Goal: Transaction & Acquisition: Download file/media

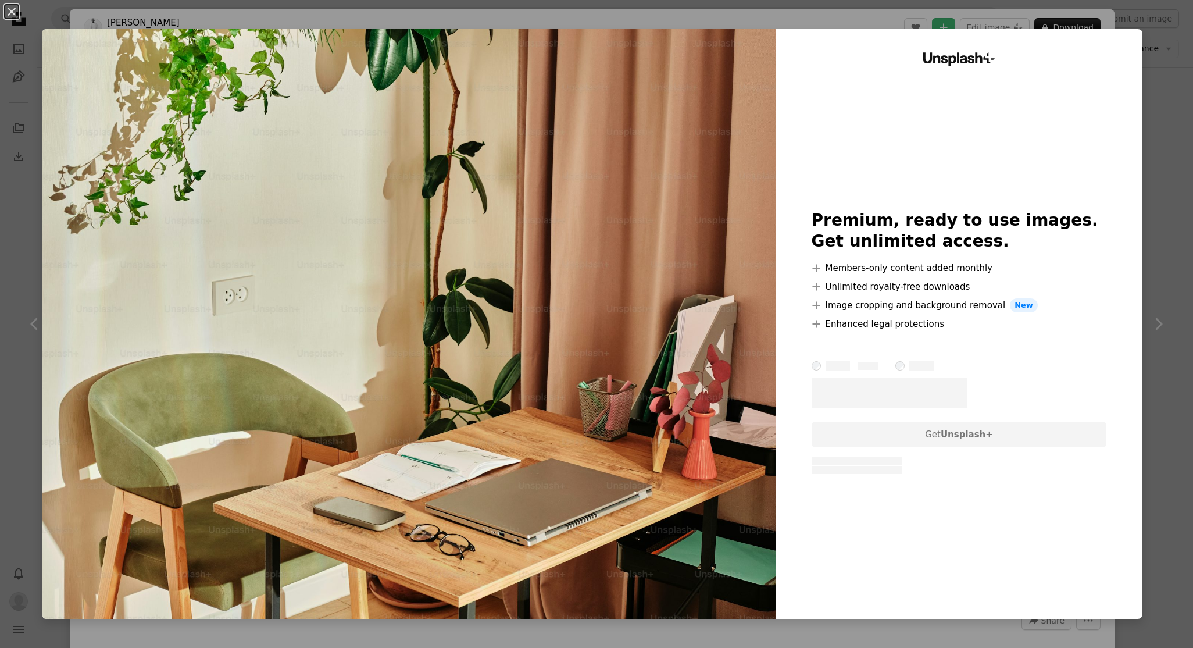
scroll to position [1107, 0]
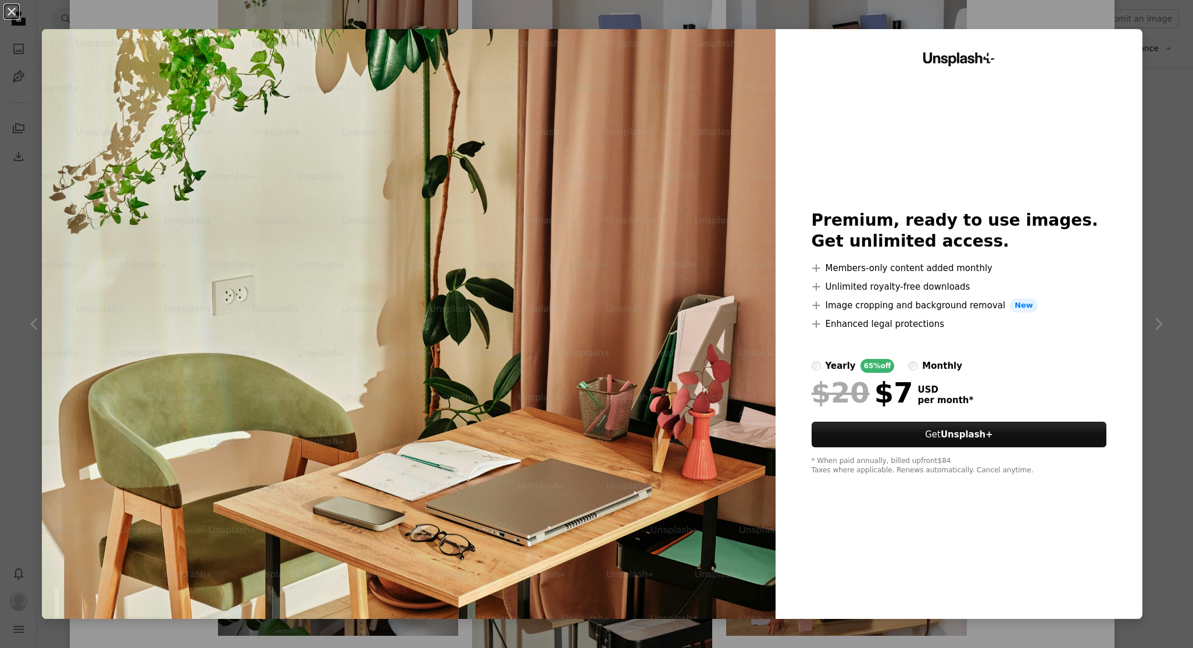
click at [1154, 160] on div "An X shape Unsplash+ Premium, ready to use images. Get unlimited access. A plus…" at bounding box center [596, 324] width 1193 height 648
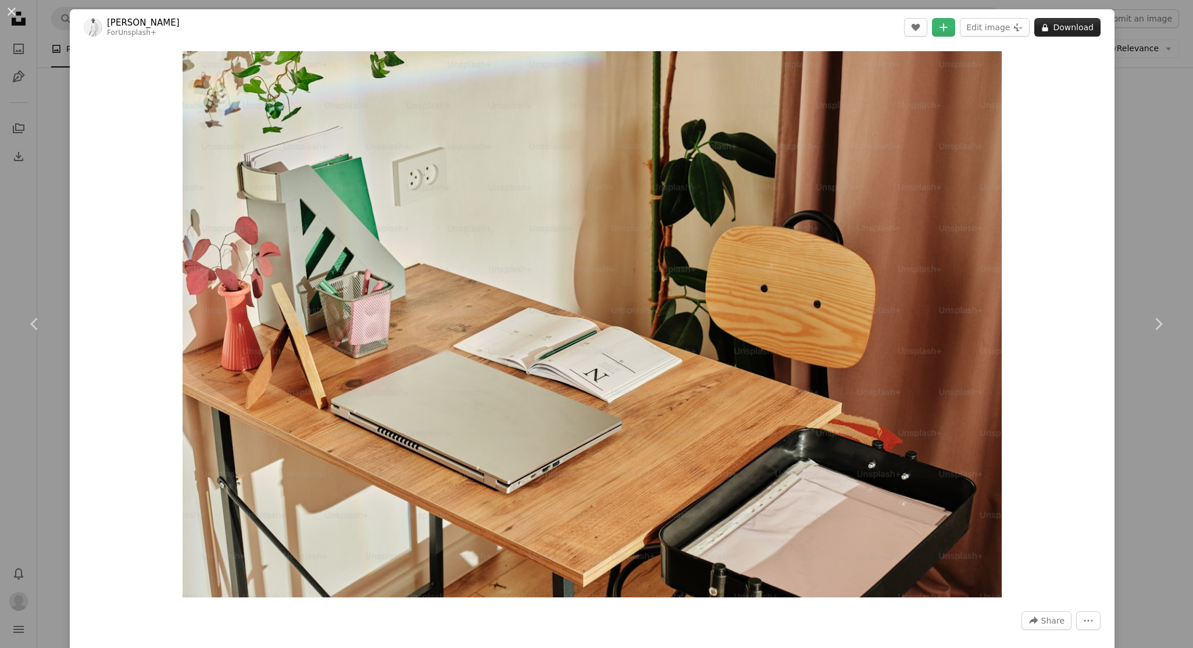
click at [1076, 22] on button "A lock Download" at bounding box center [1068, 27] width 66 height 19
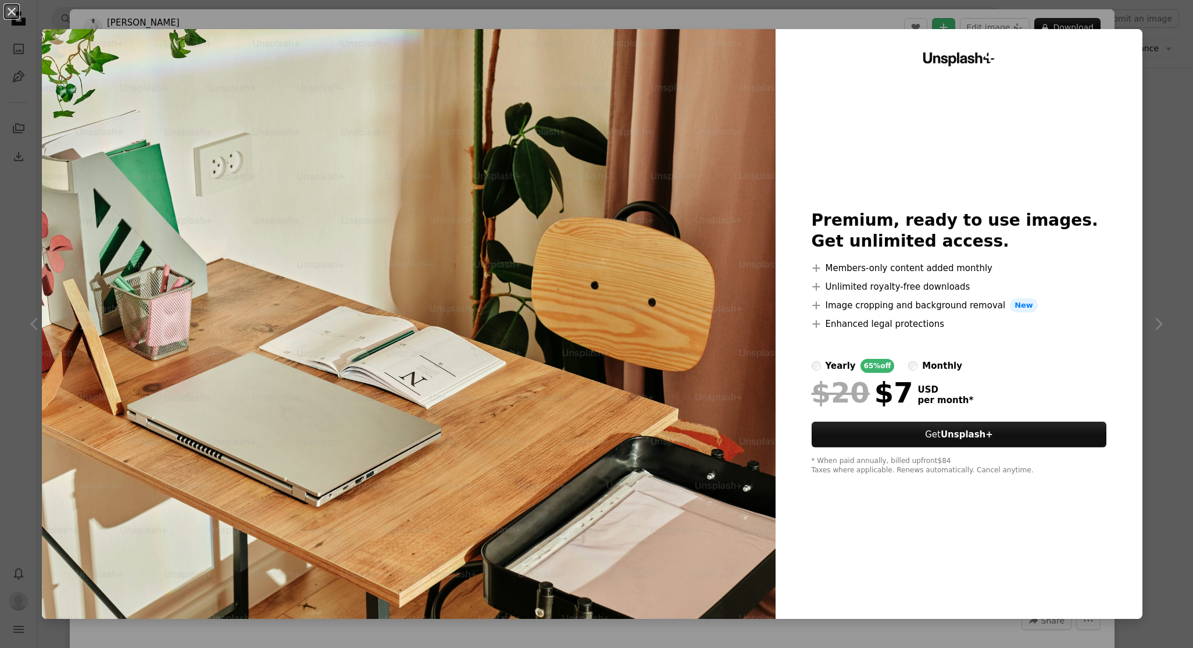
click at [1162, 84] on div "An X shape Unsplash+ Premium, ready to use images. Get unlimited access. A plus…" at bounding box center [596, 324] width 1193 height 648
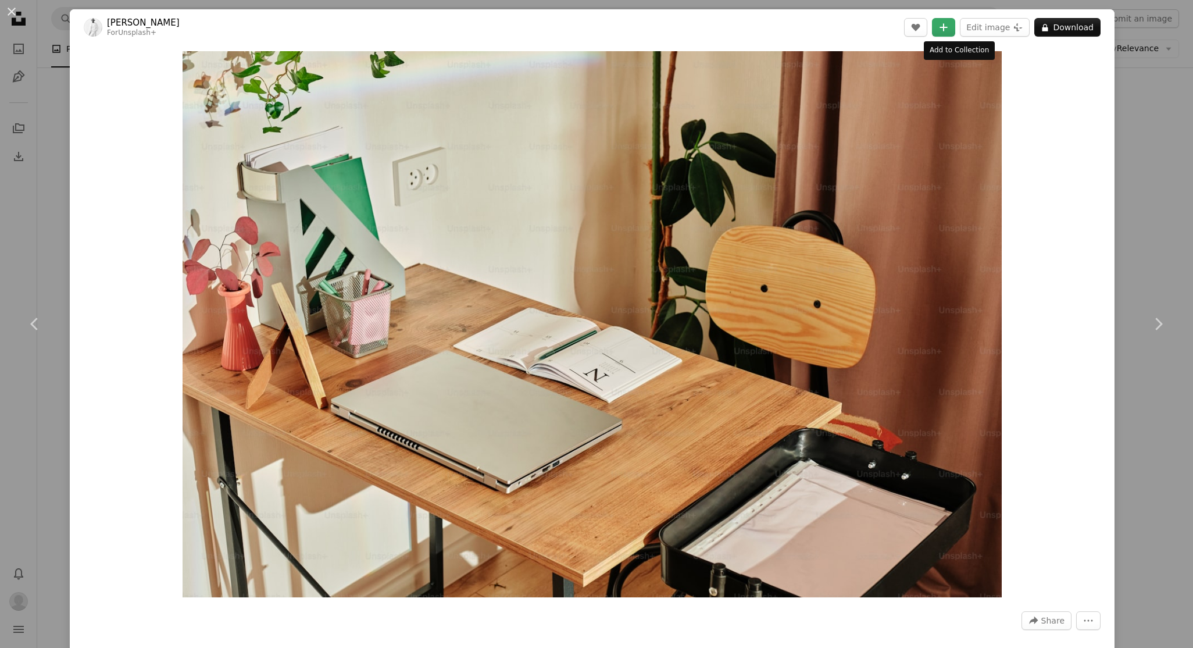
click at [948, 28] on icon "Add to Collection" at bounding box center [944, 27] width 8 height 8
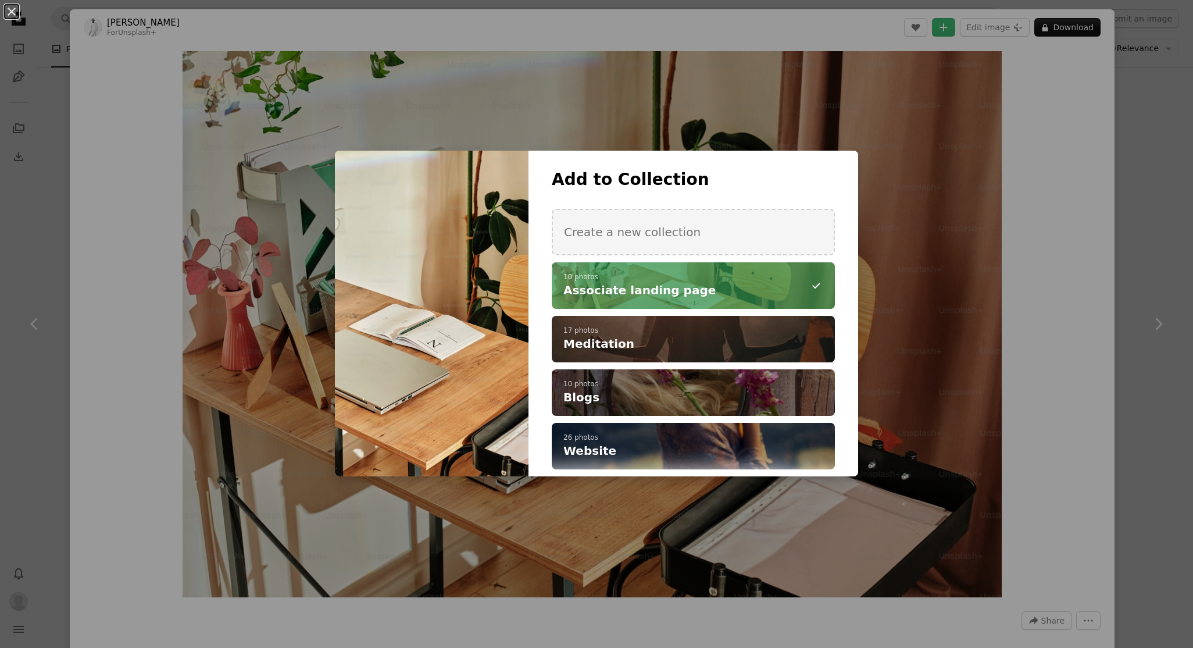
click at [682, 280] on p "10 photos" at bounding box center [694, 277] width 260 height 9
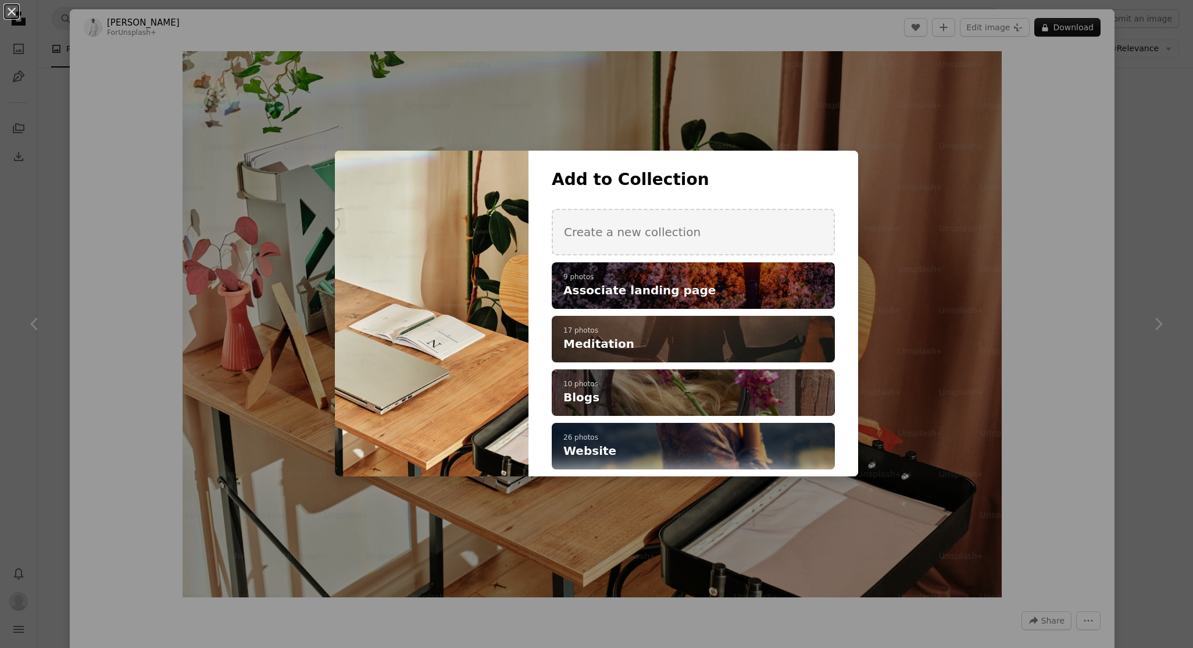
click at [1080, 161] on div "An X shape Add to Collection Create a new collection A checkmark A plus sign 9 …" at bounding box center [596, 324] width 1193 height 648
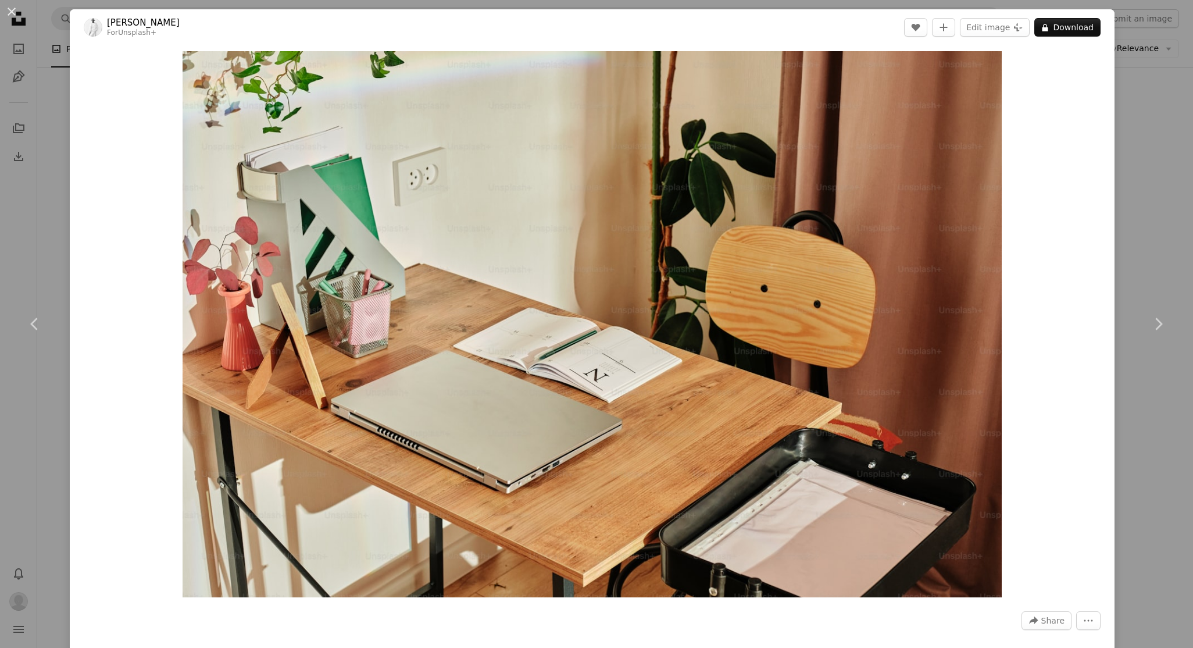
click at [47, 121] on div "An X shape Chevron left Chevron right [PERSON_NAME] For Unsplash+ A heart A plu…" at bounding box center [596, 324] width 1193 height 648
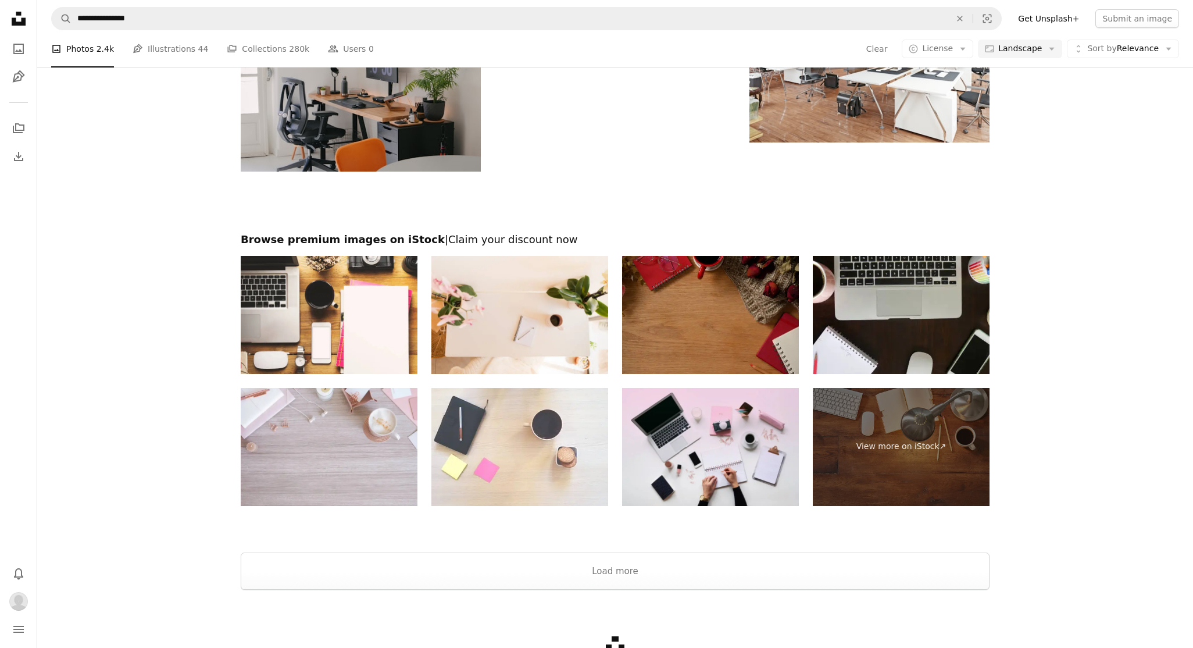
scroll to position [2839, 0]
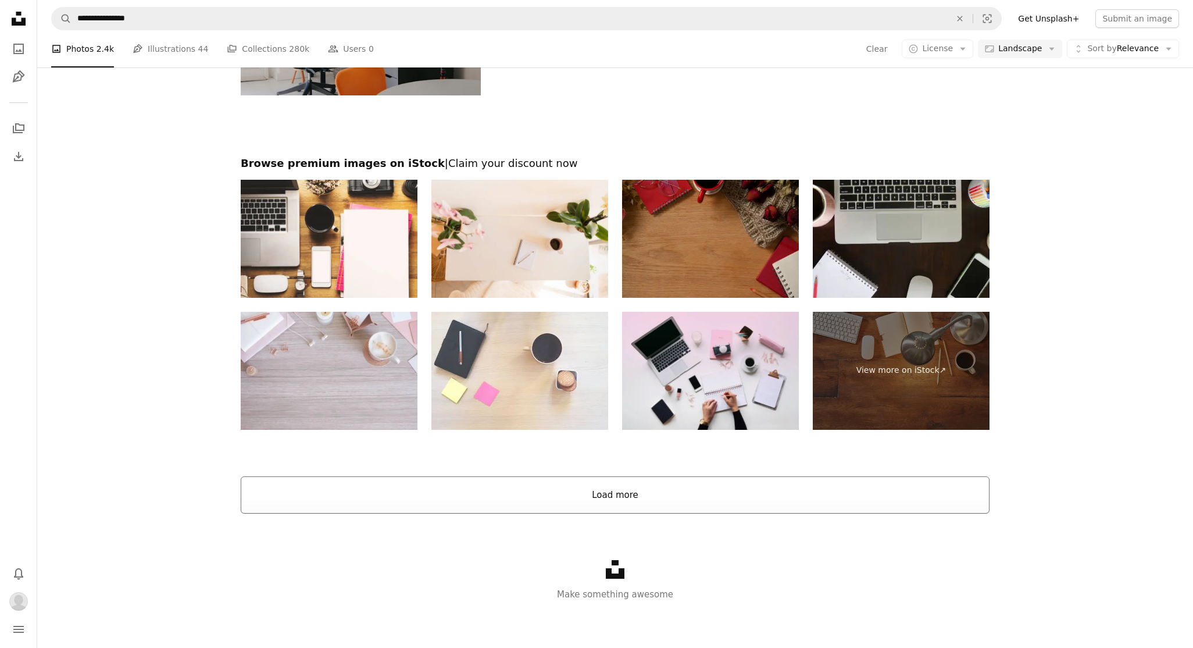
click at [615, 507] on button "Load more" at bounding box center [615, 494] width 749 height 37
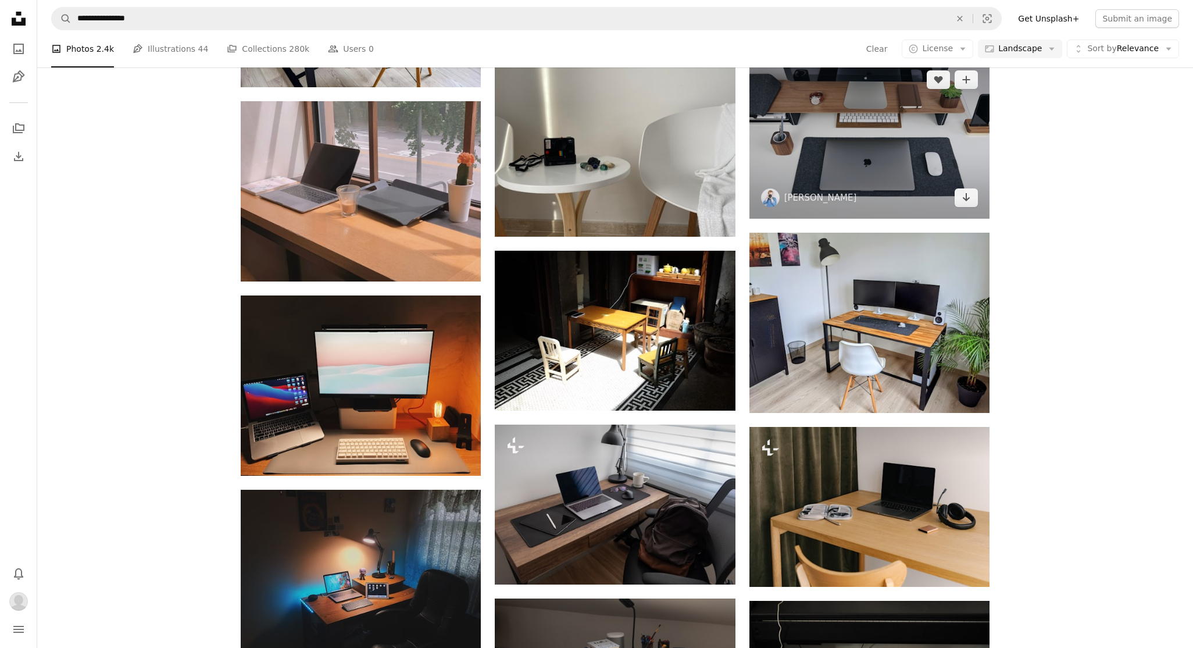
scroll to position [526, 0]
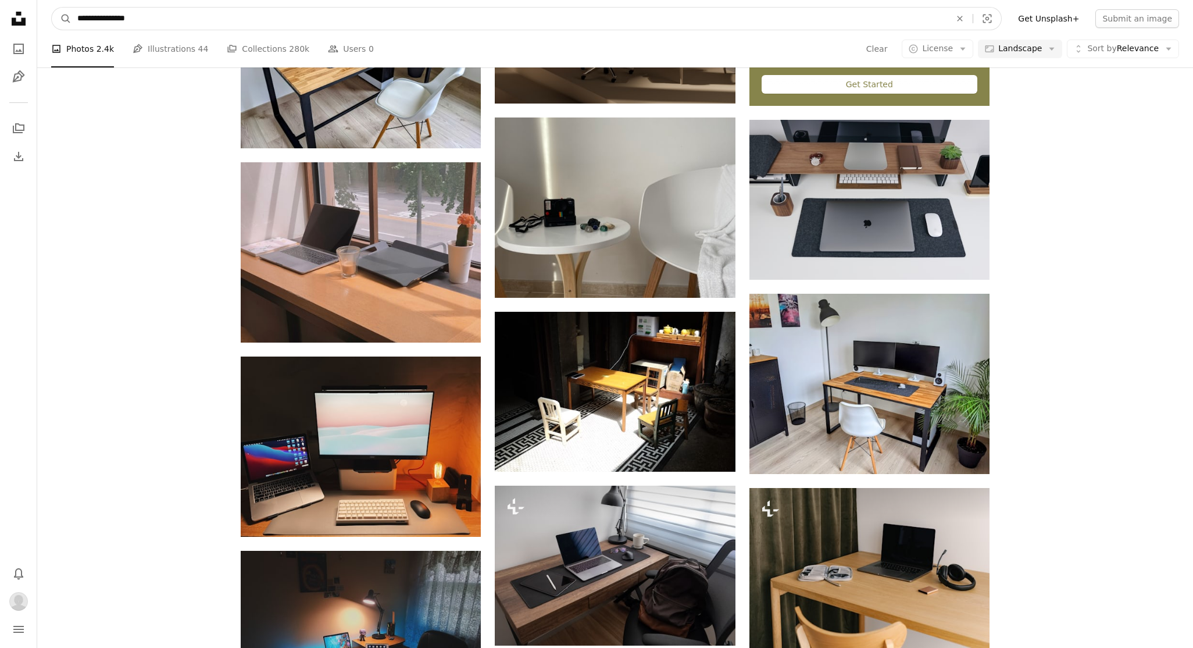
click at [91, 22] on input "**********" at bounding box center [510, 19] width 876 height 22
click at [91, 21] on input "**********" at bounding box center [510, 19] width 876 height 22
type input "**********"
click button "A magnifying glass" at bounding box center [62, 19] width 20 height 22
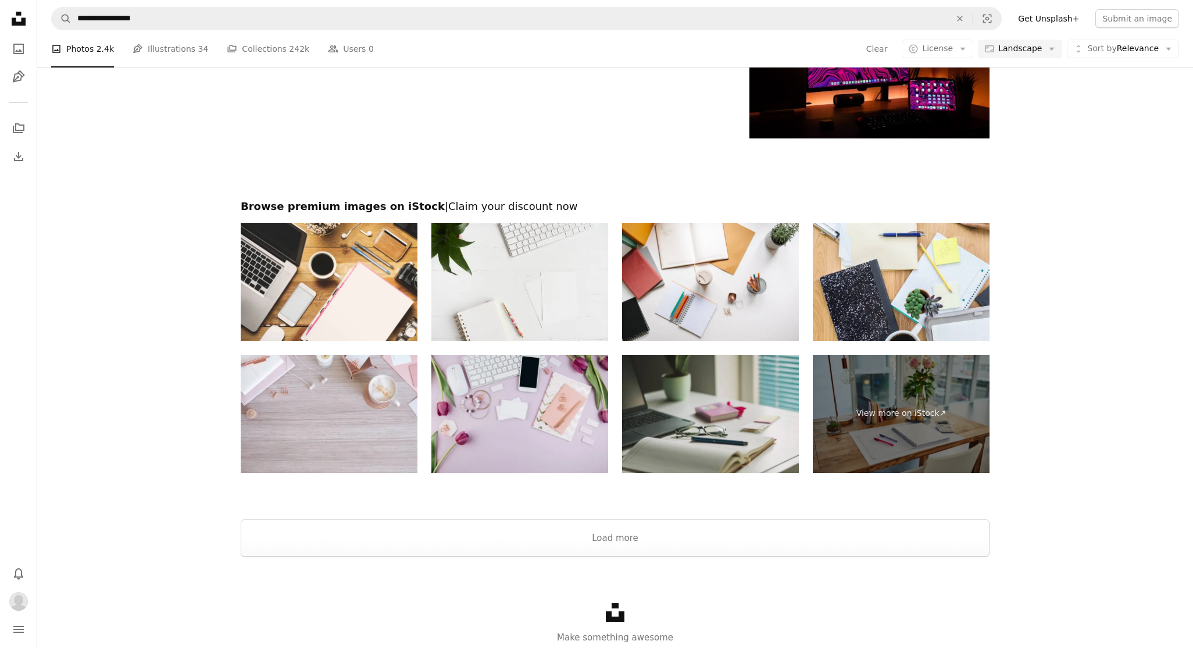
scroll to position [1812, 0]
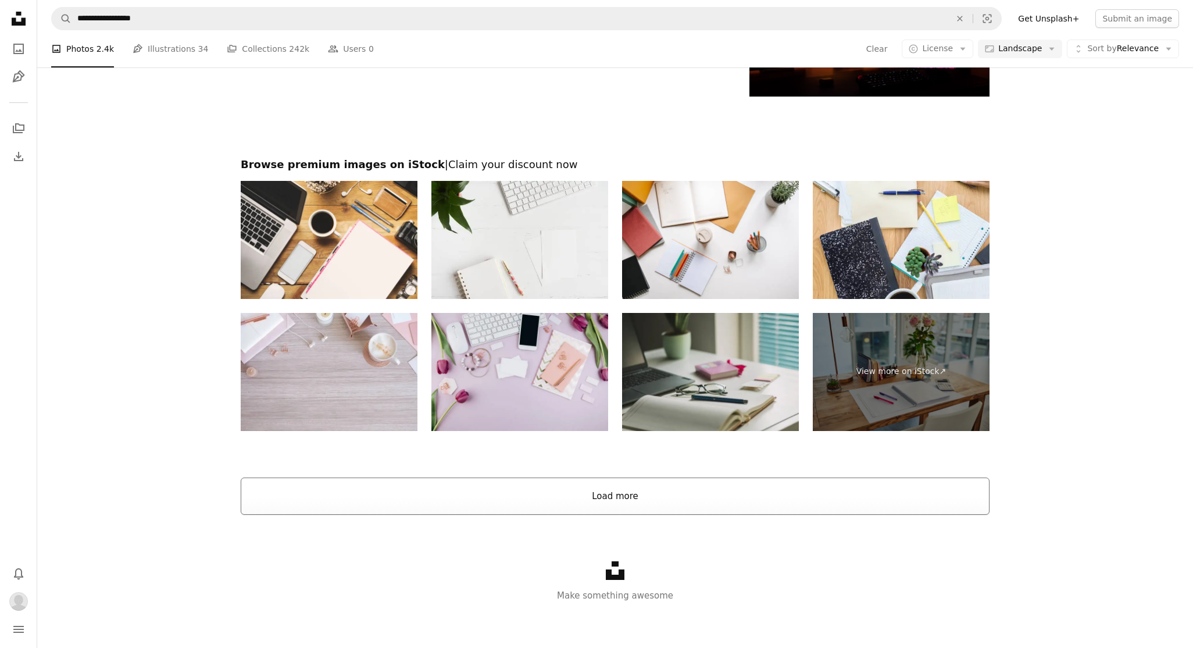
click at [617, 494] on button "Load more" at bounding box center [615, 496] width 749 height 37
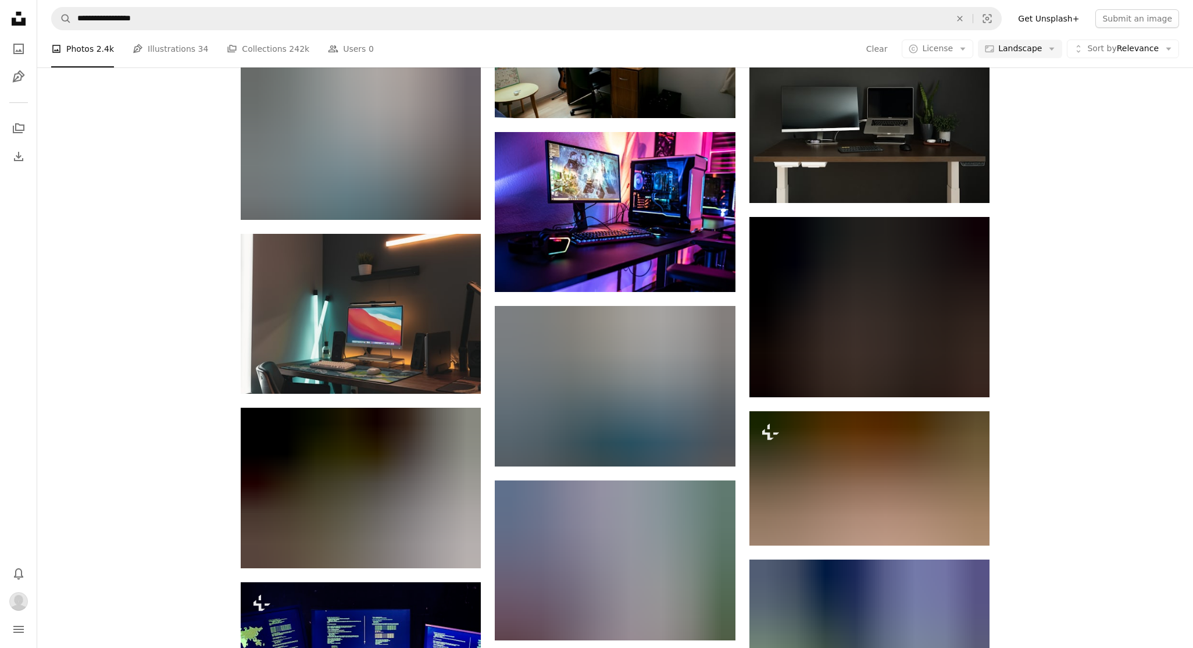
scroll to position [11628, 0]
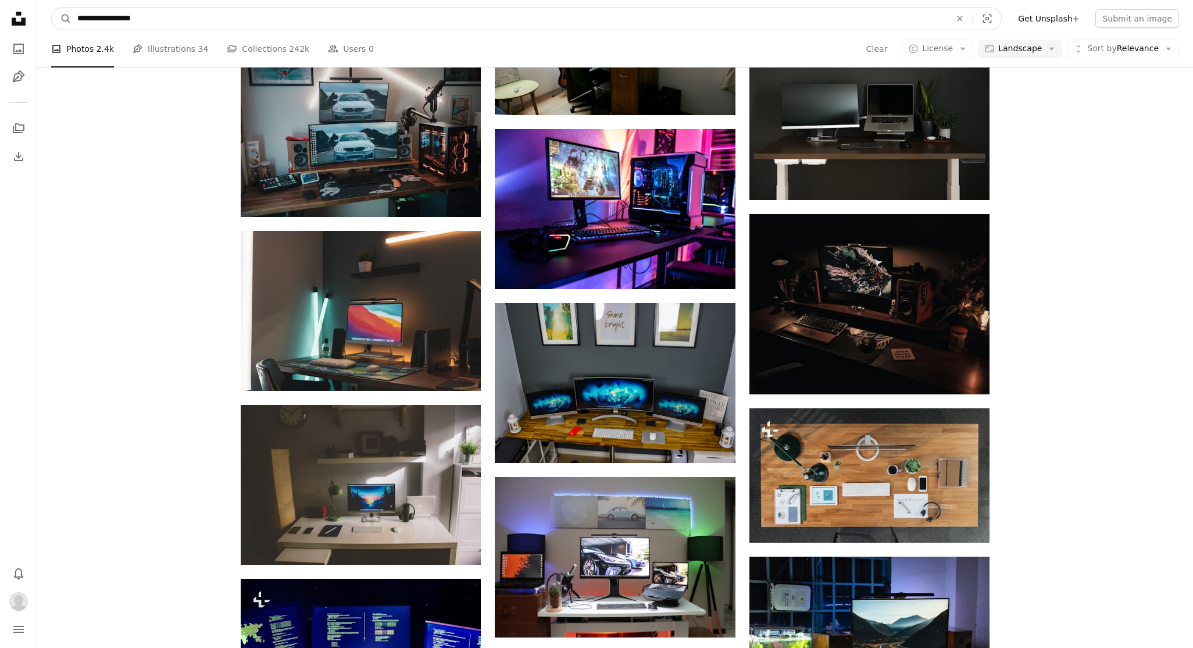
click at [98, 17] on input "**********" at bounding box center [510, 19] width 876 height 22
click at [92, 17] on input "**********" at bounding box center [510, 19] width 876 height 22
type input "**********"
click button "A magnifying glass" at bounding box center [62, 19] width 20 height 22
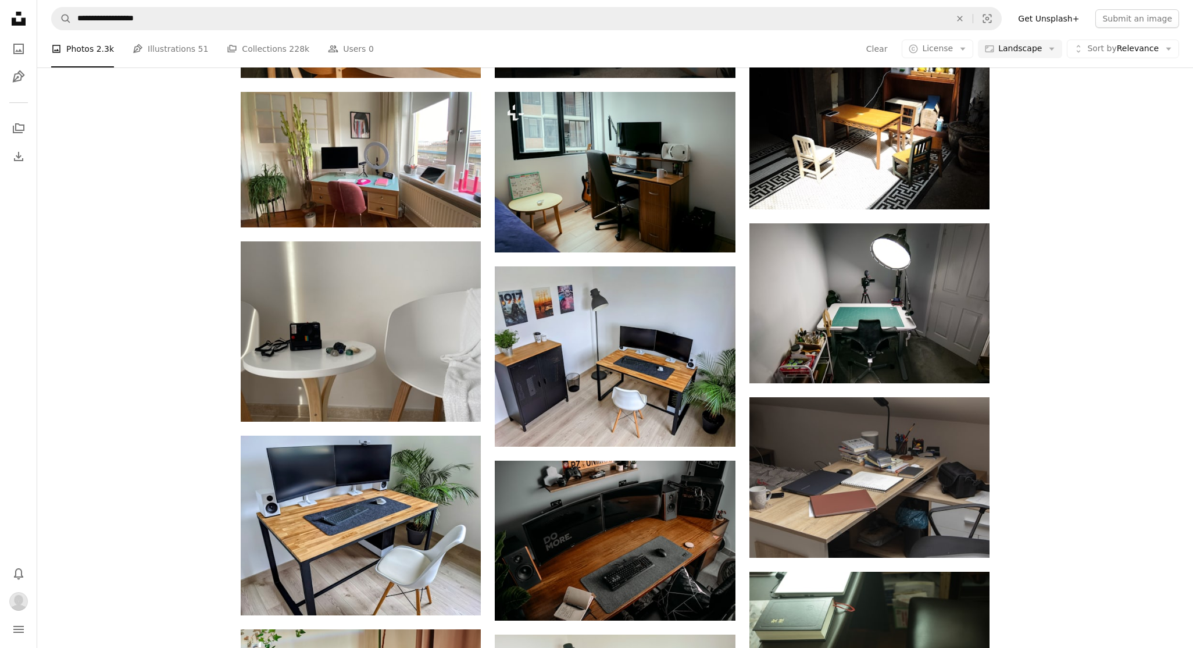
scroll to position [587, 0]
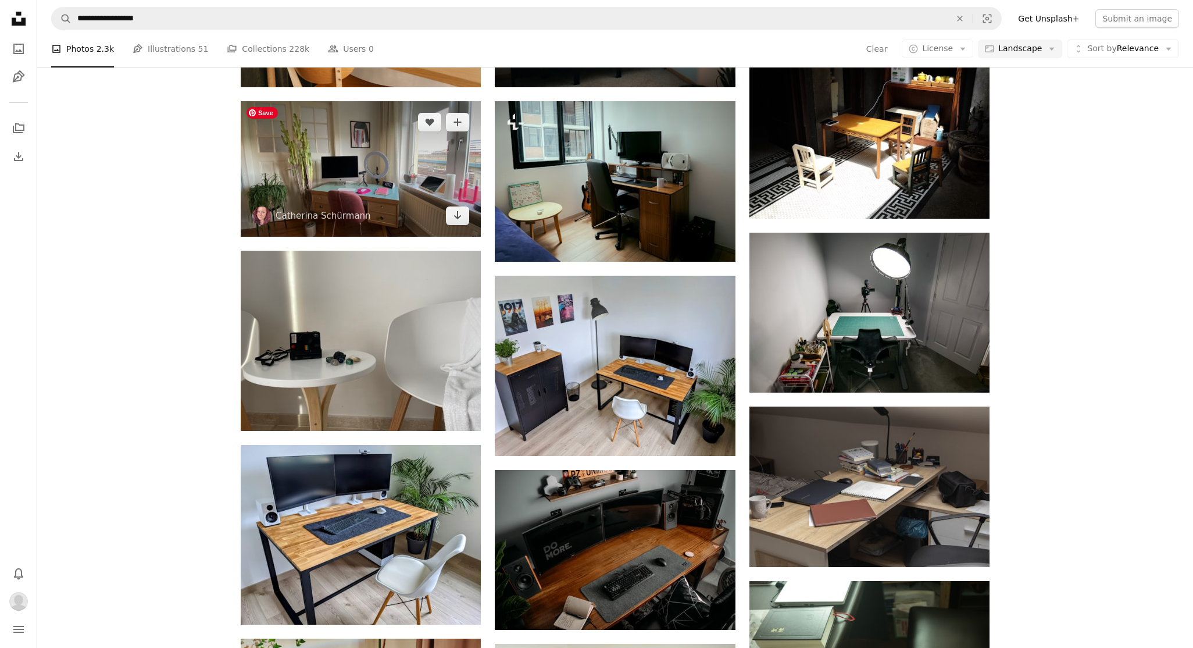
click at [357, 155] on img at bounding box center [361, 168] width 240 height 135
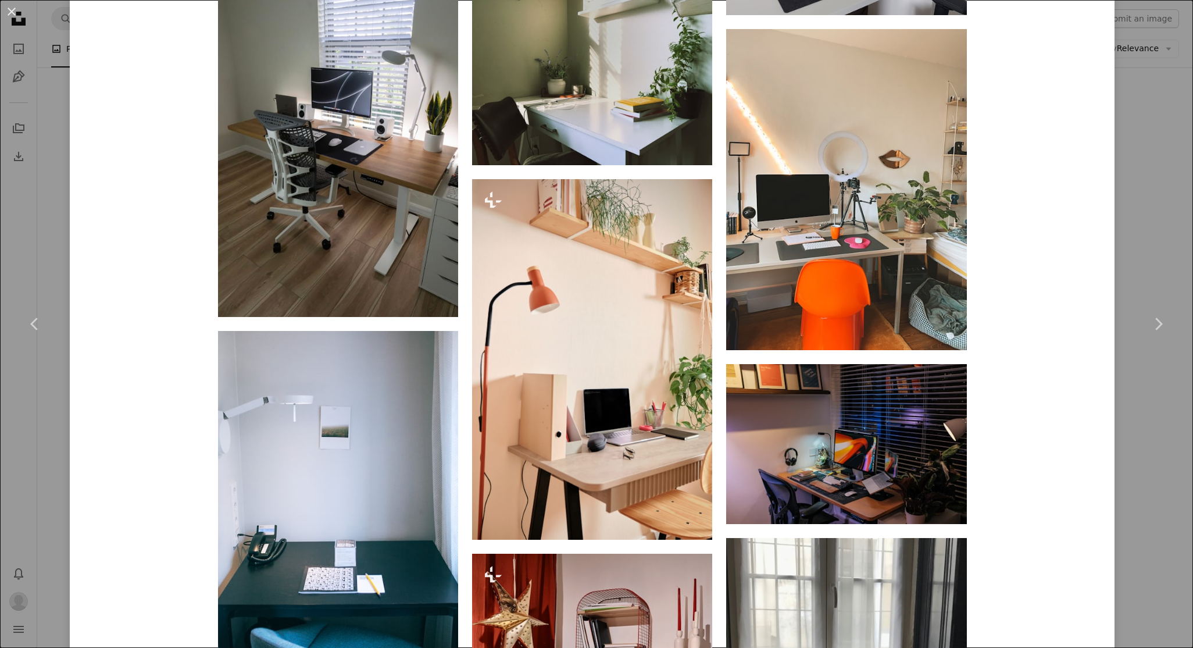
scroll to position [6601, 0]
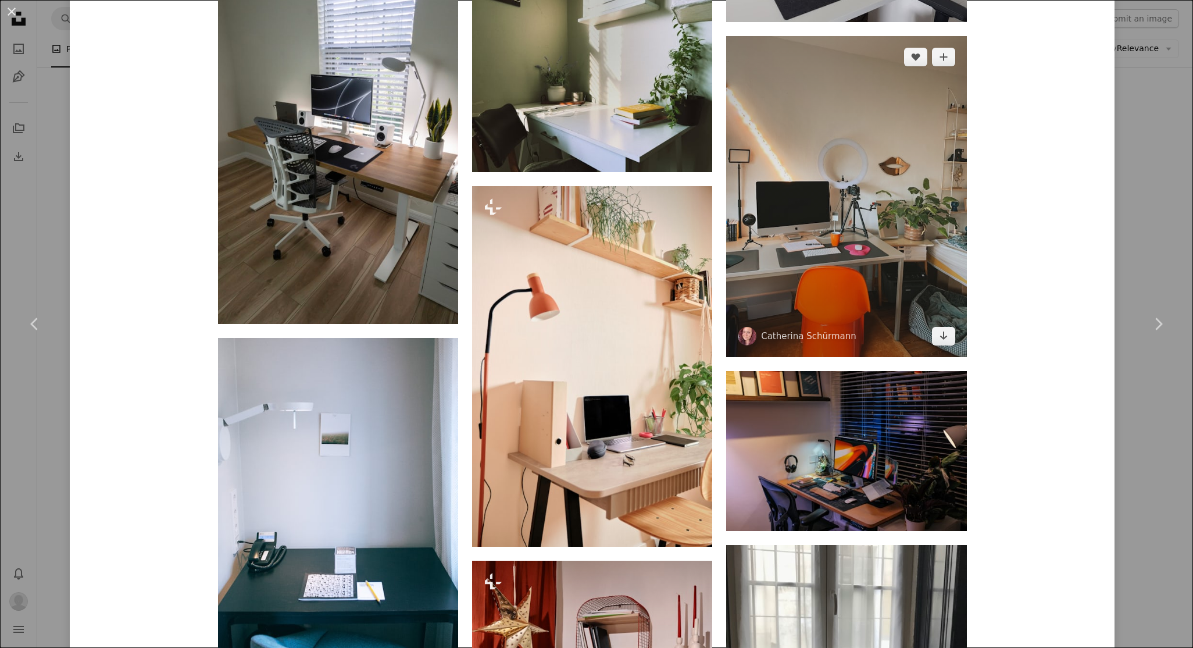
click at [897, 180] on img at bounding box center [846, 196] width 240 height 320
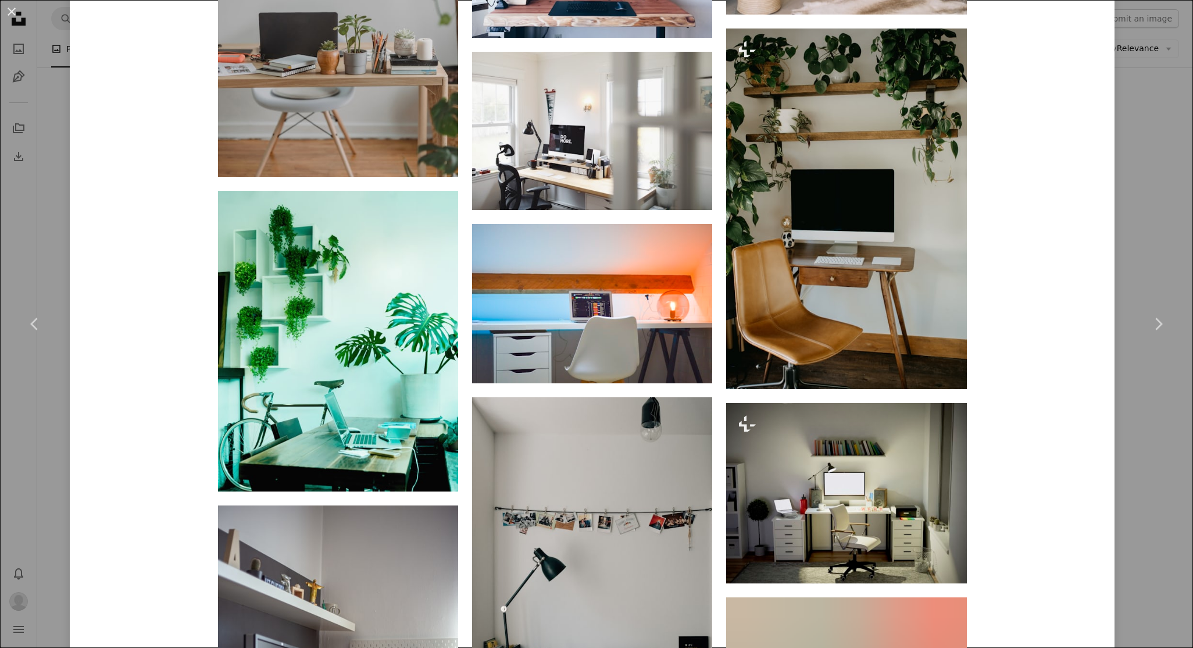
scroll to position [5177, 0]
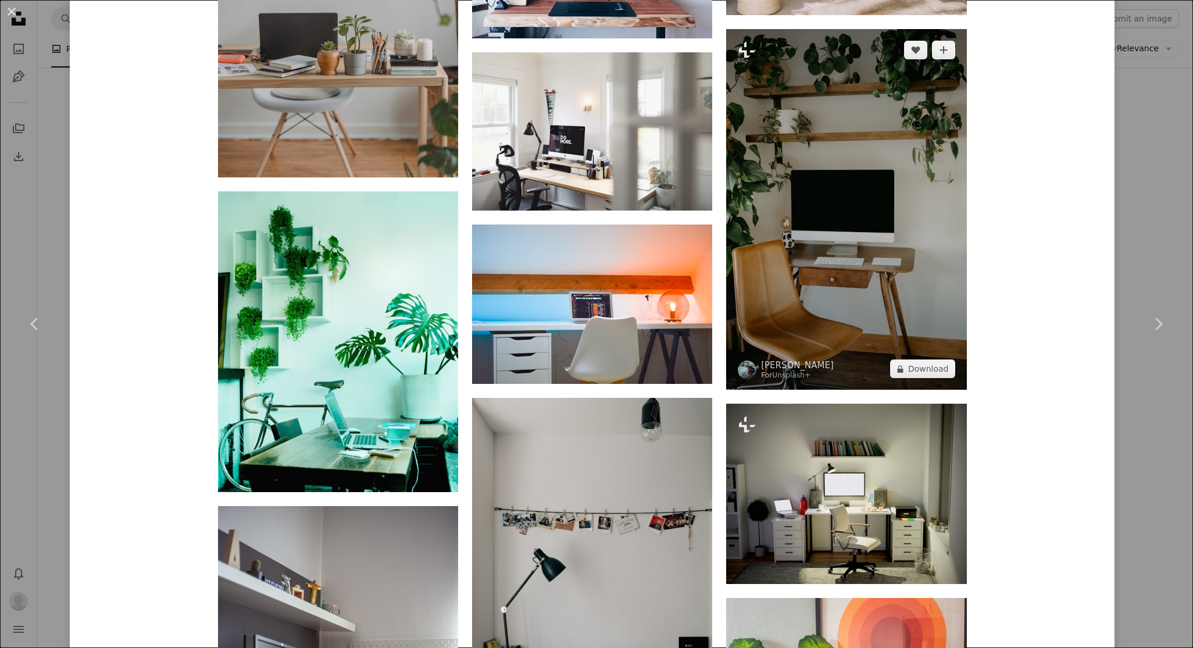
click at [910, 256] on img at bounding box center [846, 209] width 240 height 361
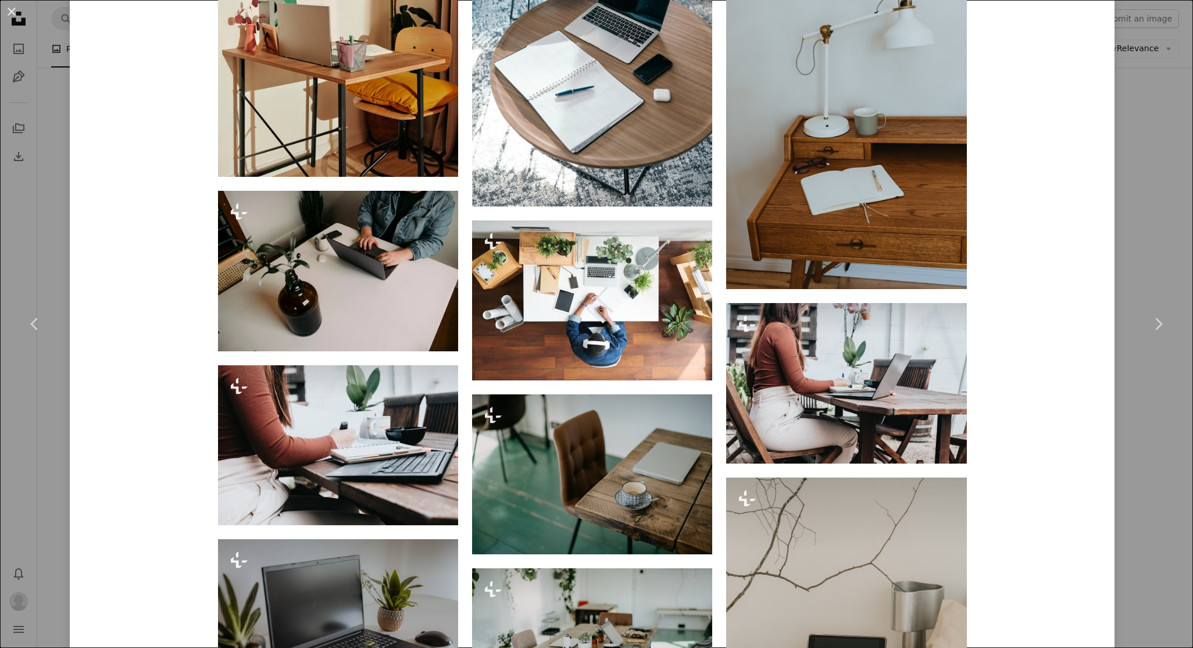
scroll to position [3711, 0]
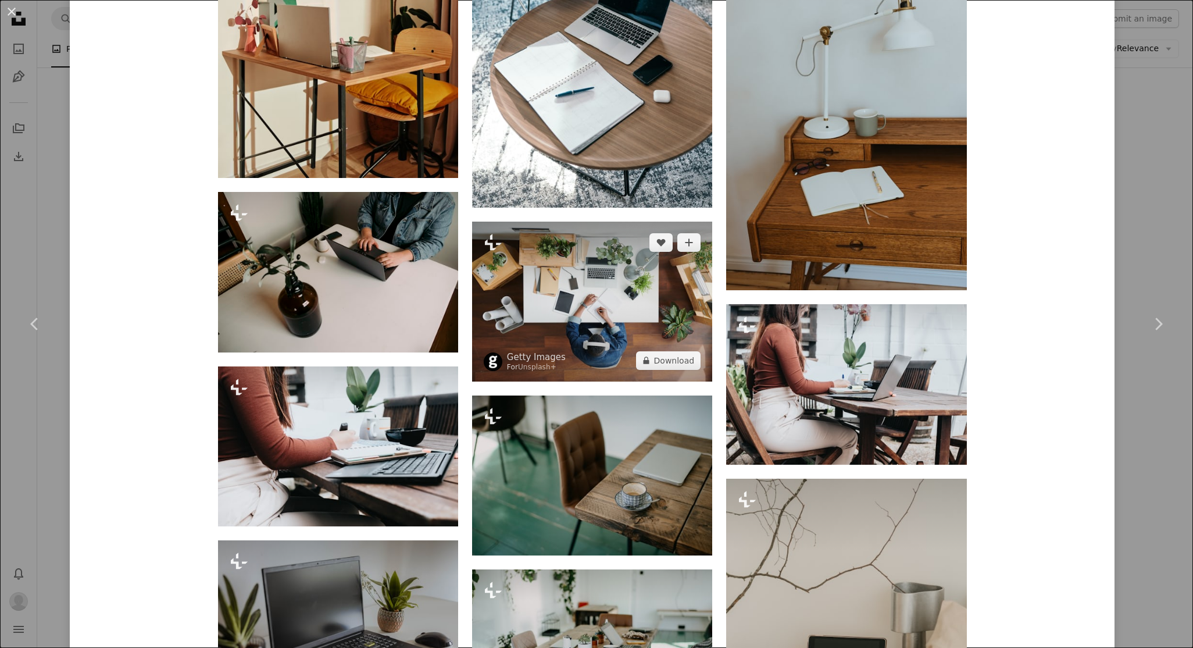
click at [602, 320] on img at bounding box center [592, 302] width 240 height 160
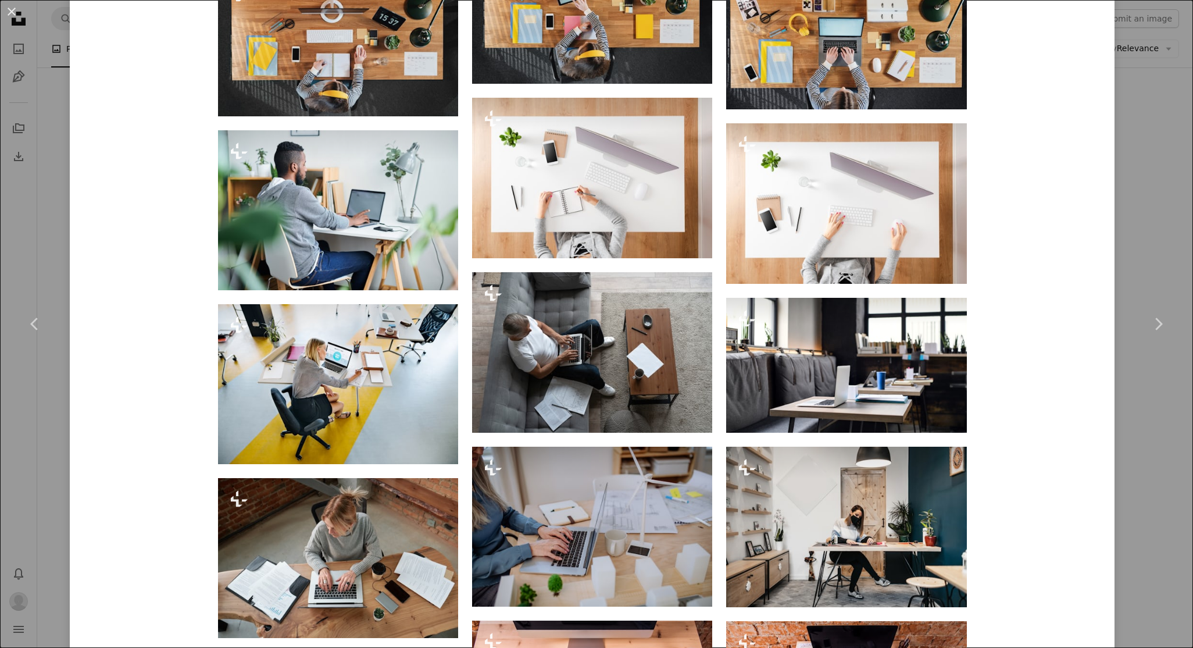
scroll to position [1245, 0]
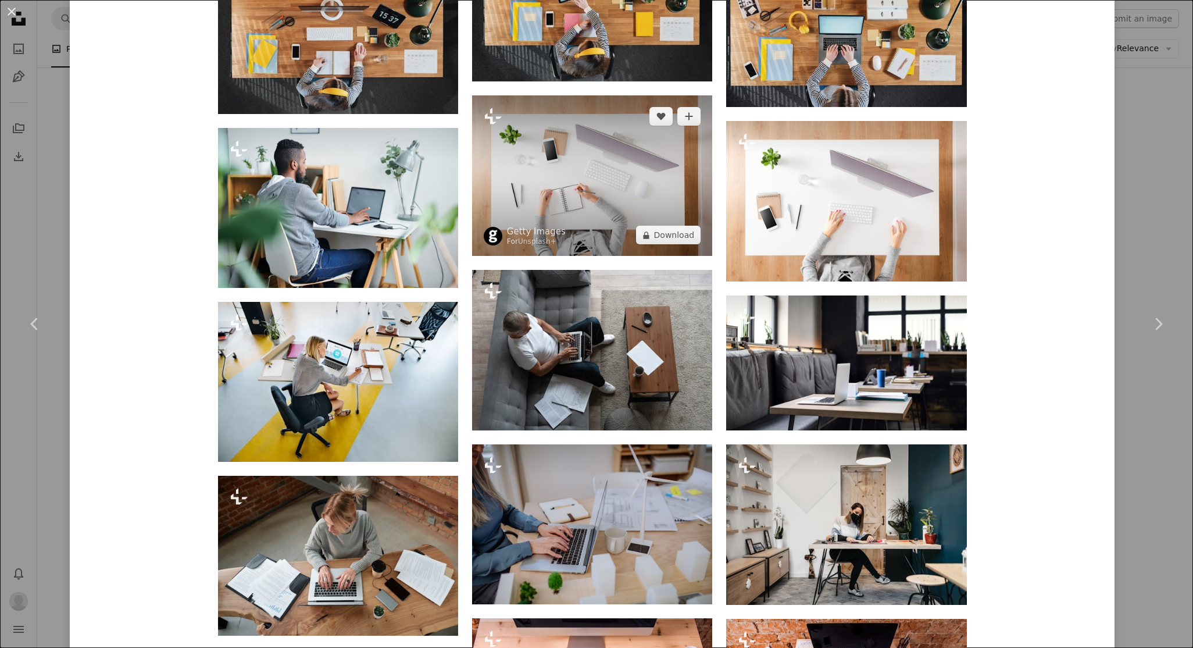
click at [548, 173] on img at bounding box center [592, 175] width 240 height 161
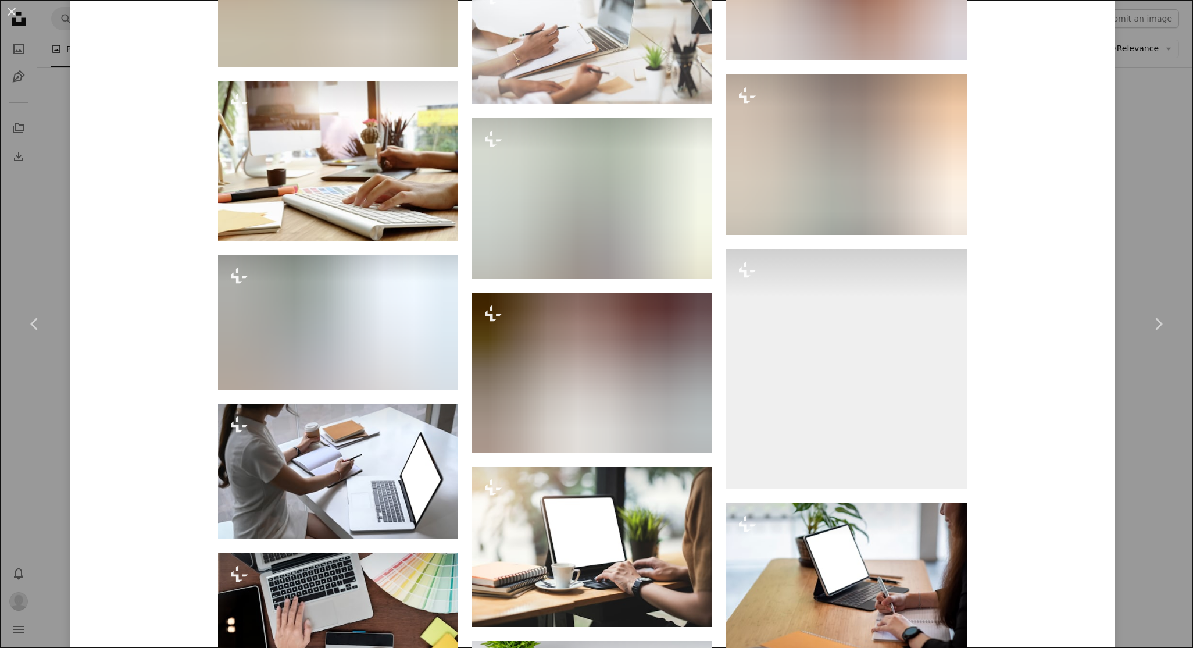
scroll to position [2999, 0]
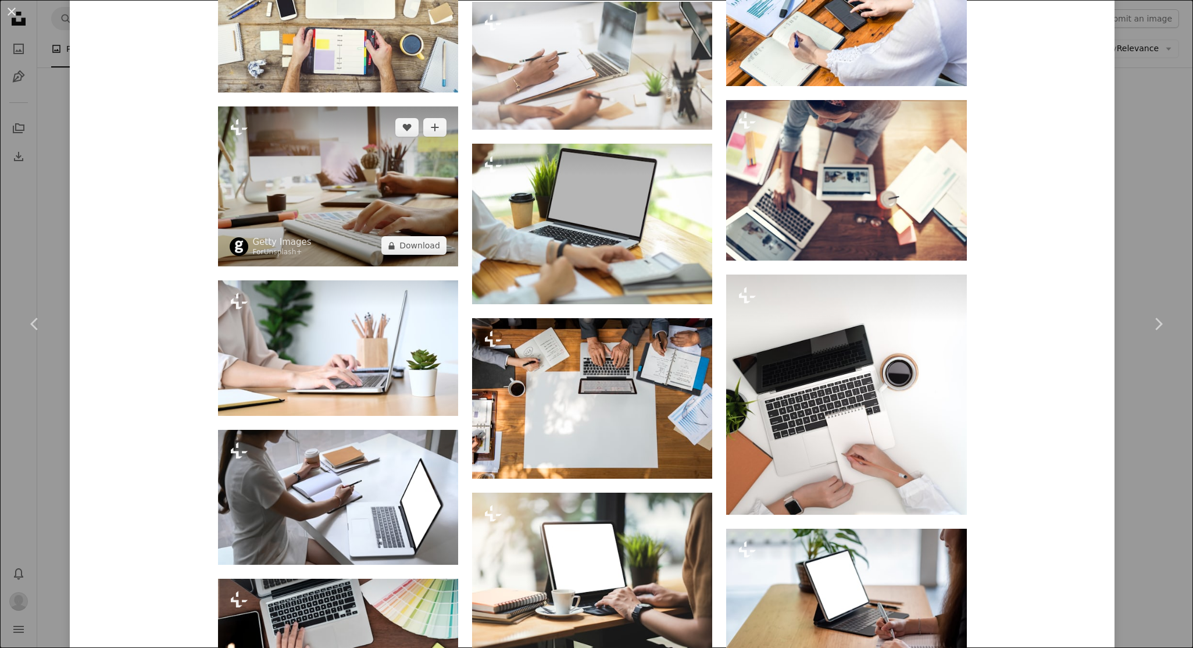
click at [327, 220] on img at bounding box center [338, 186] width 240 height 160
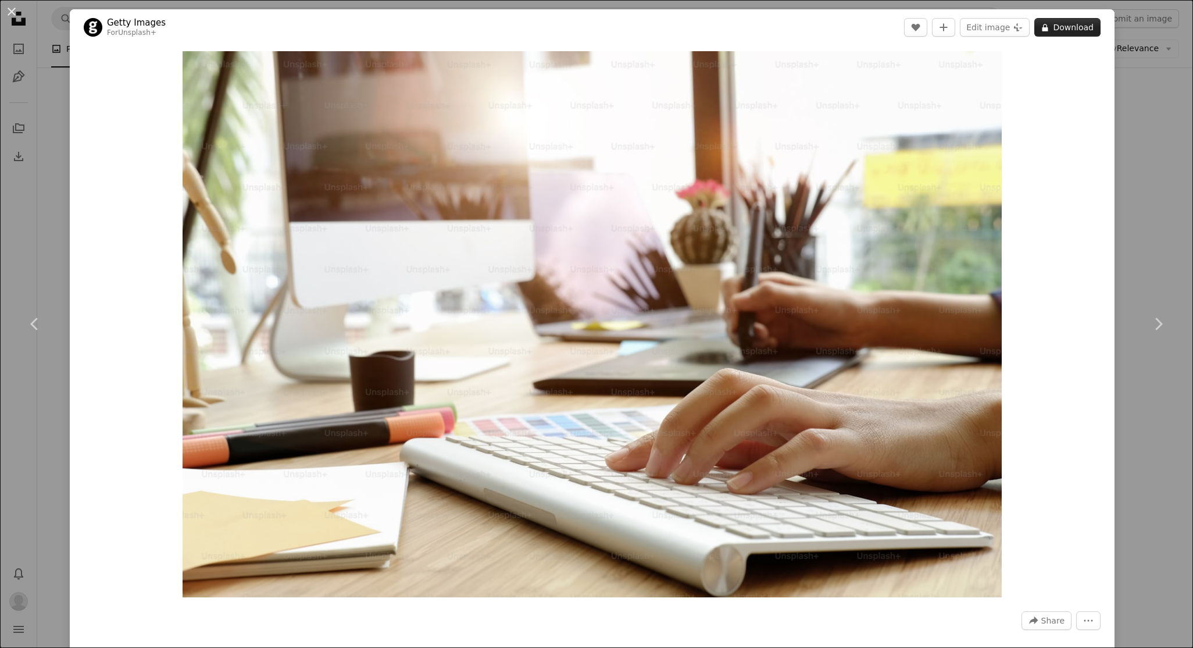
click at [1075, 30] on button "A lock Download" at bounding box center [1068, 27] width 66 height 19
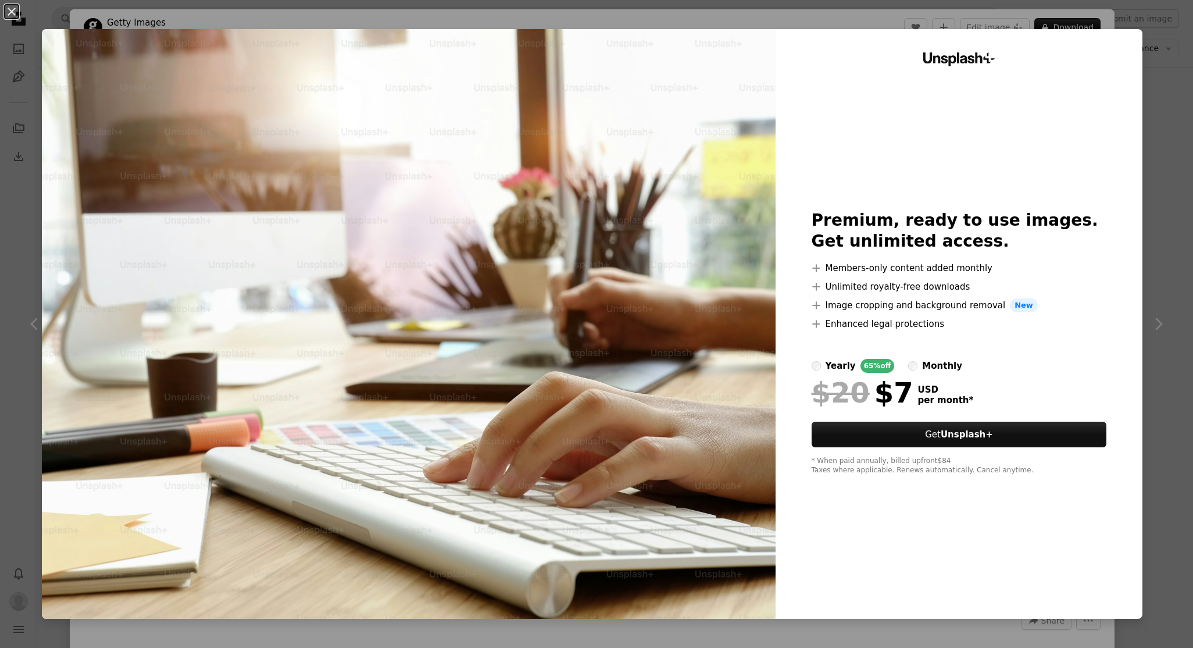
click at [1169, 92] on div "An X shape Unsplash+ Premium, ready to use images. Get unlimited access. A plus…" at bounding box center [596, 324] width 1193 height 648
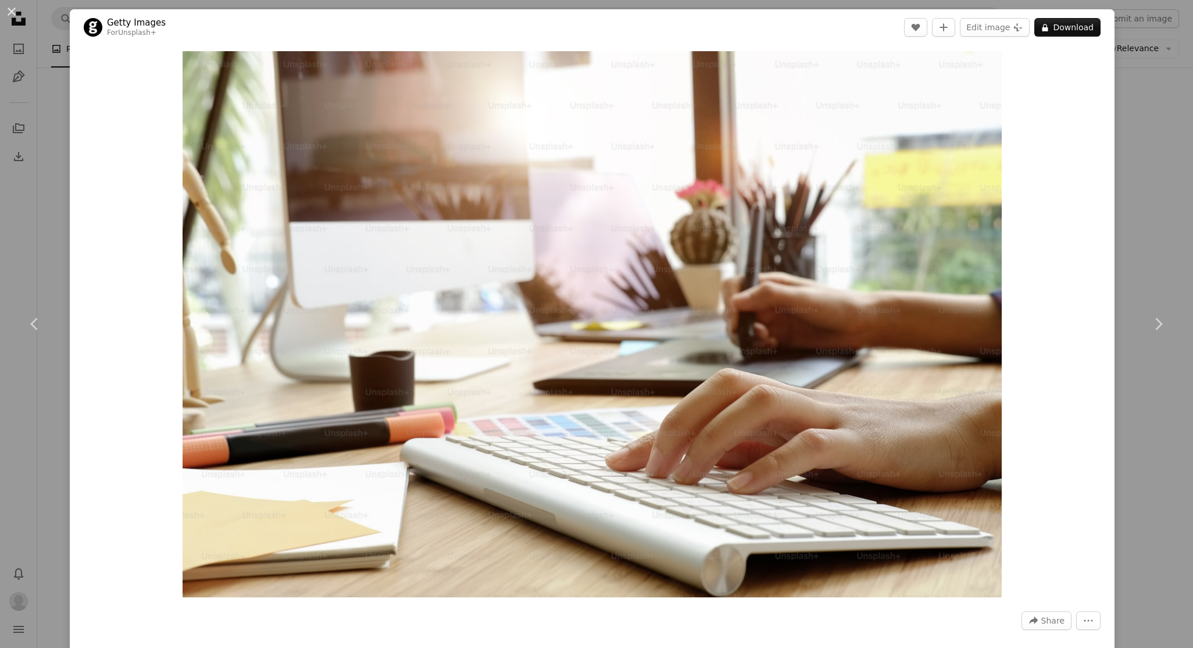
click at [51, 90] on div "An X shape Chevron left Chevron right Getty Images For Unsplash+ A heart A plus…" at bounding box center [596, 324] width 1193 height 648
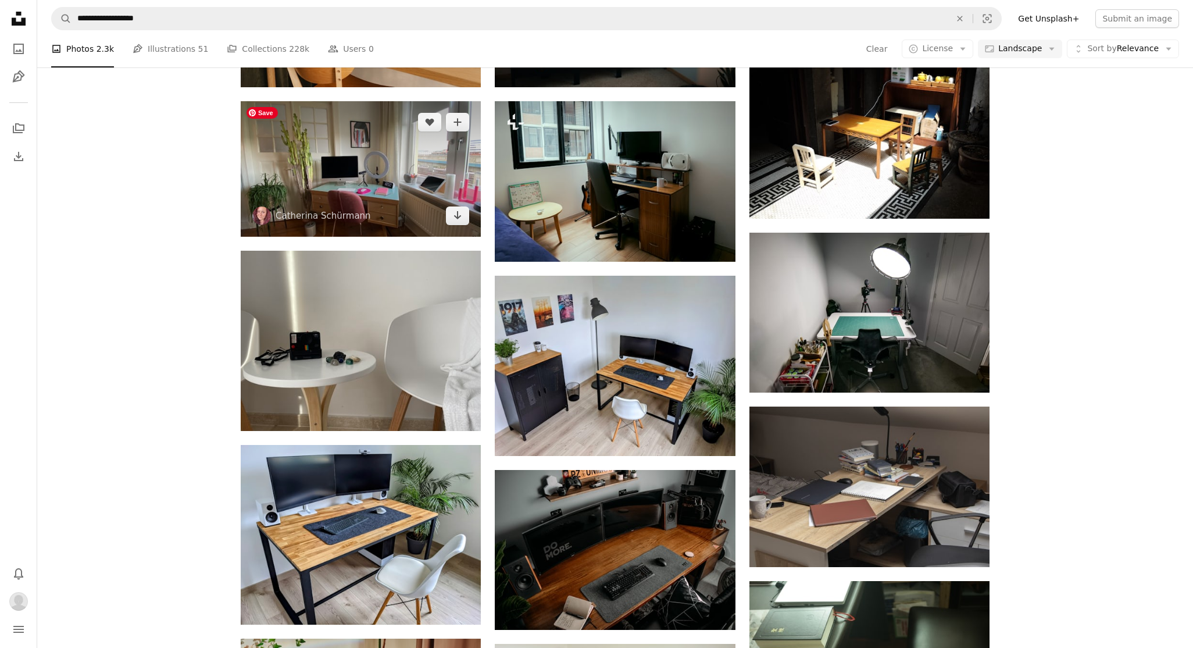
click at [439, 180] on img at bounding box center [361, 168] width 240 height 135
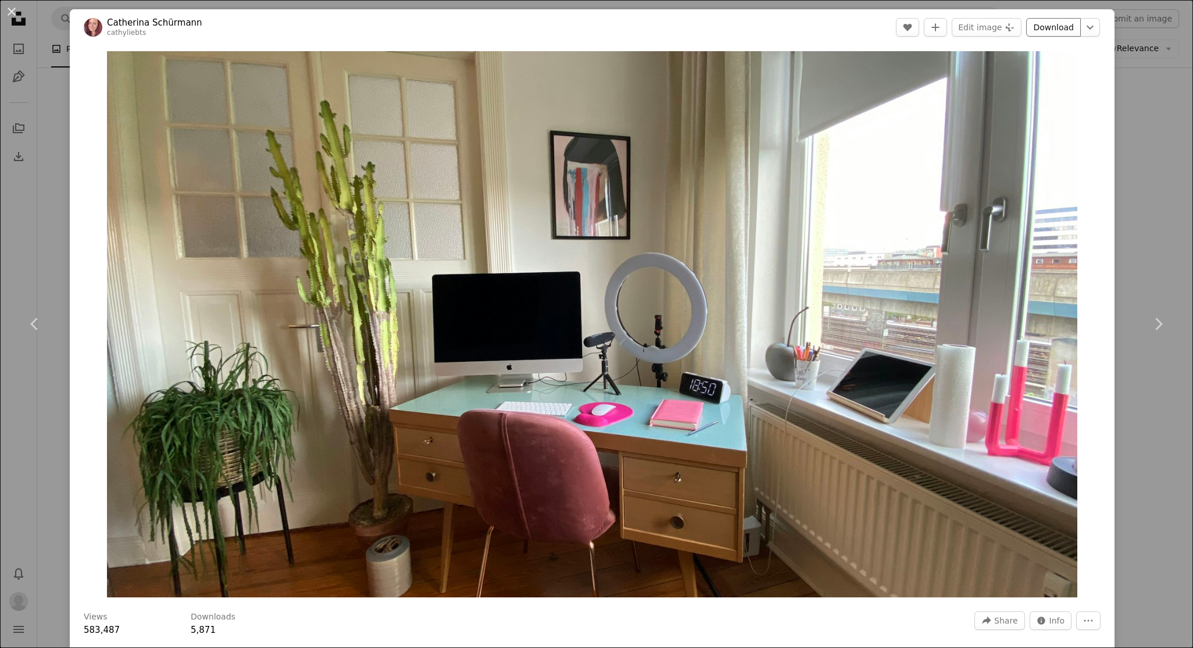
click at [1067, 27] on link "Download" at bounding box center [1054, 27] width 55 height 19
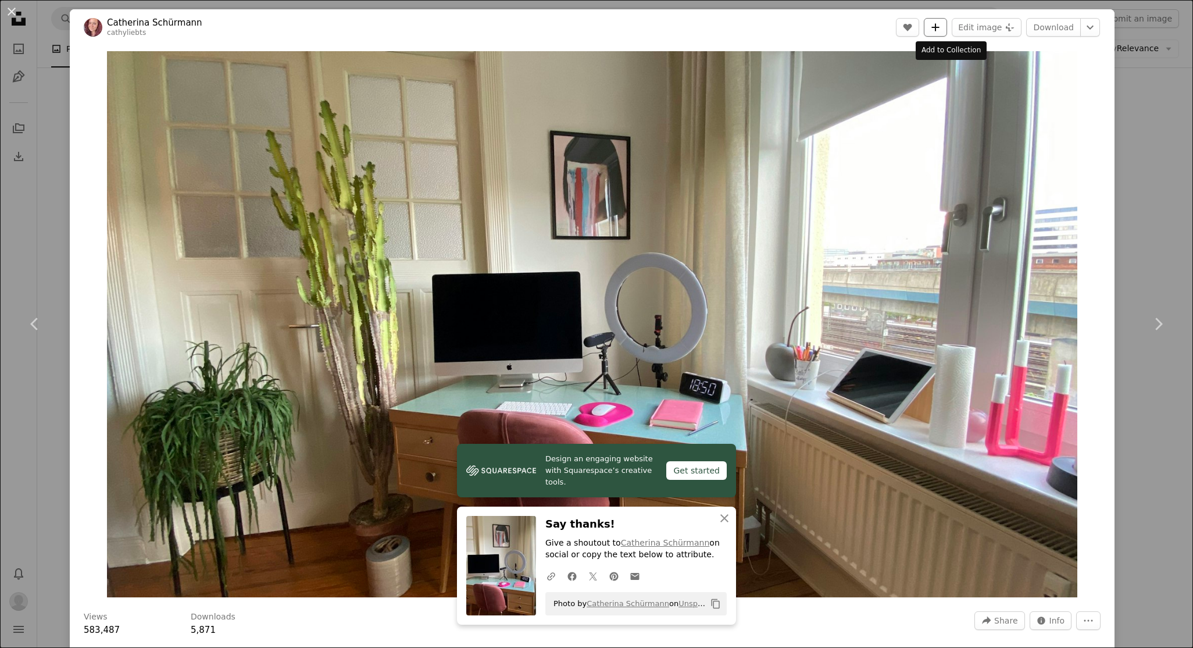
click at [940, 28] on icon "A plus sign" at bounding box center [935, 27] width 9 height 9
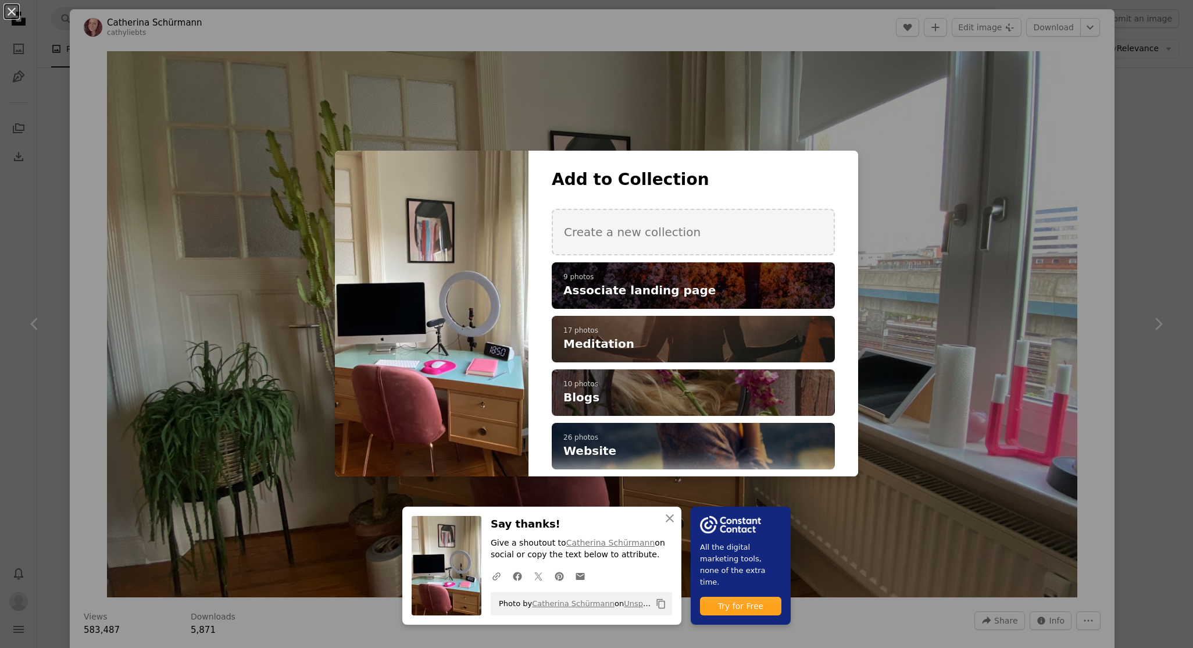
click at [763, 283] on h4 "Associate landing page" at bounding box center [687, 290] width 247 height 16
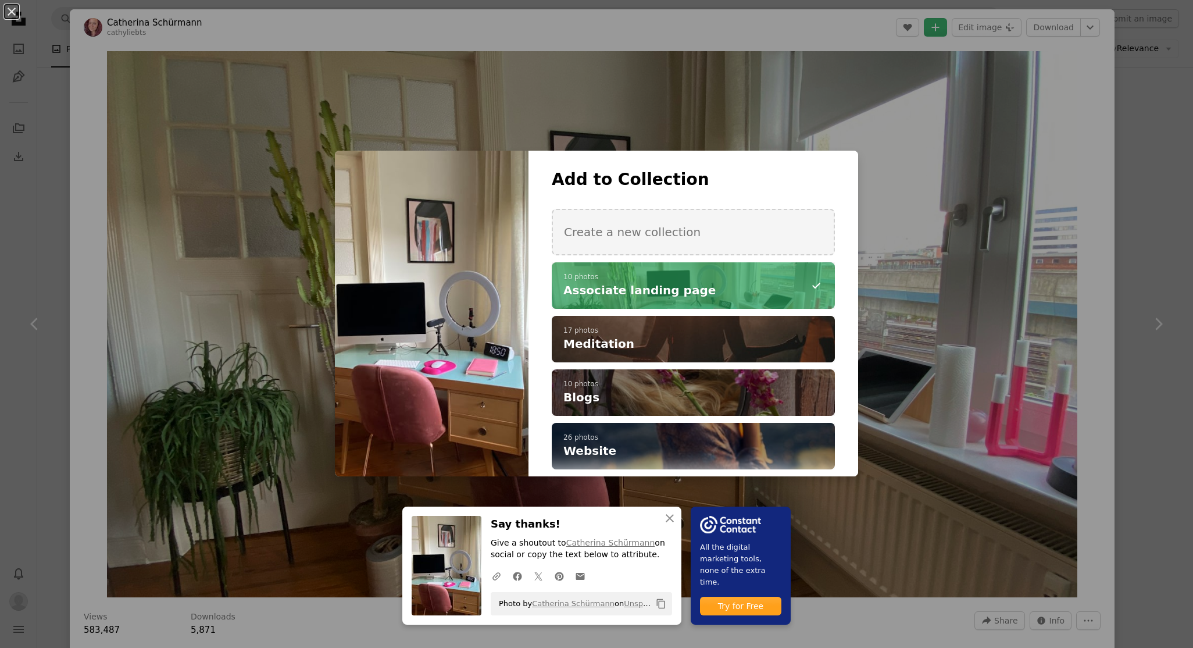
click at [1009, 155] on div "An X shape An X shape Close Say thanks! Give a shoutout to [PERSON_NAME] on soc…" at bounding box center [596, 324] width 1193 height 648
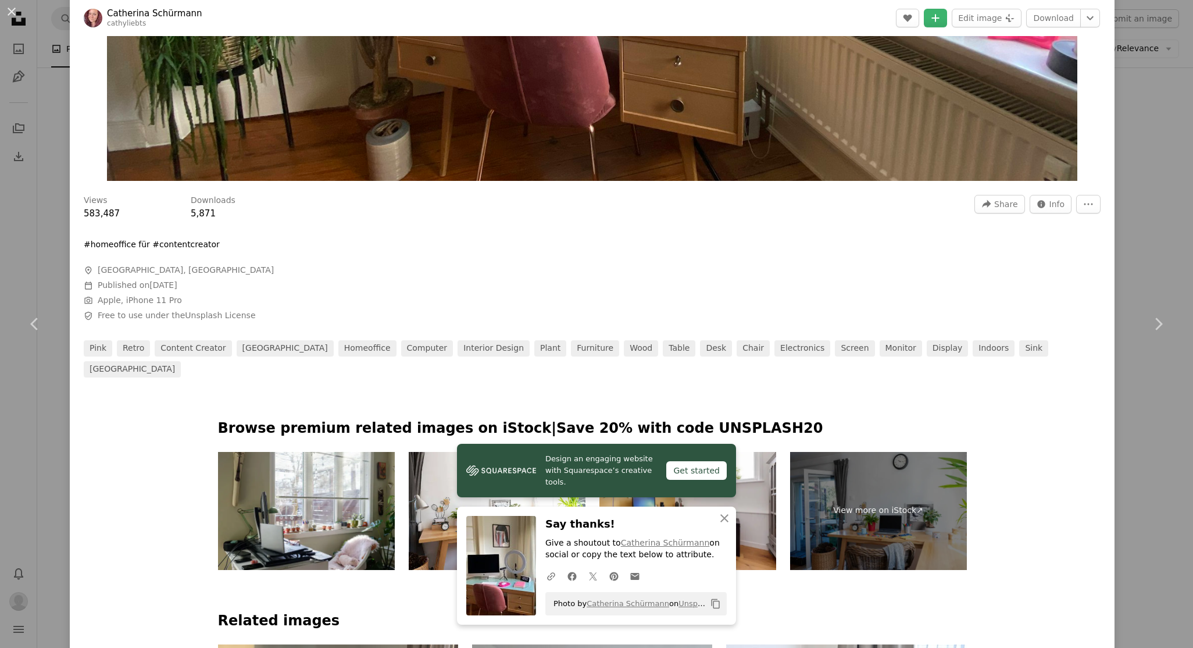
scroll to position [425, 0]
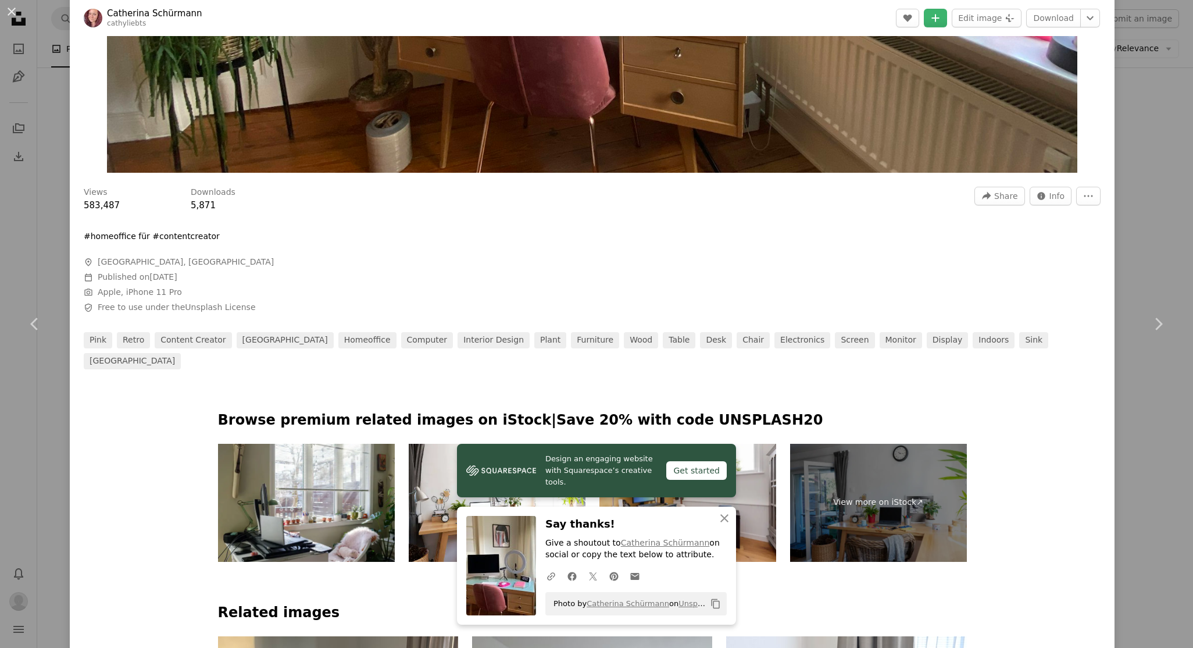
click at [908, 235] on div "Views 583,487 Downloads 5,871 A forward-right arrow Share Info icon Info More A…" at bounding box center [592, 274] width 1045 height 191
click at [725, 516] on icon "An X shape" at bounding box center [725, 518] width 14 height 14
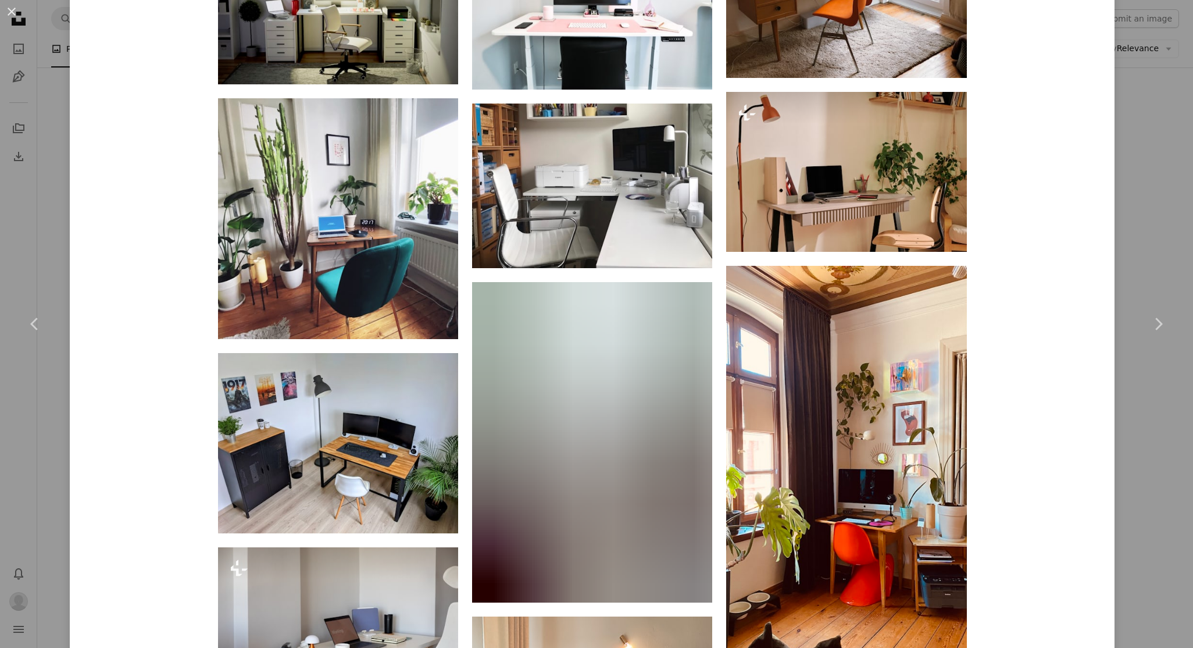
scroll to position [2698, 0]
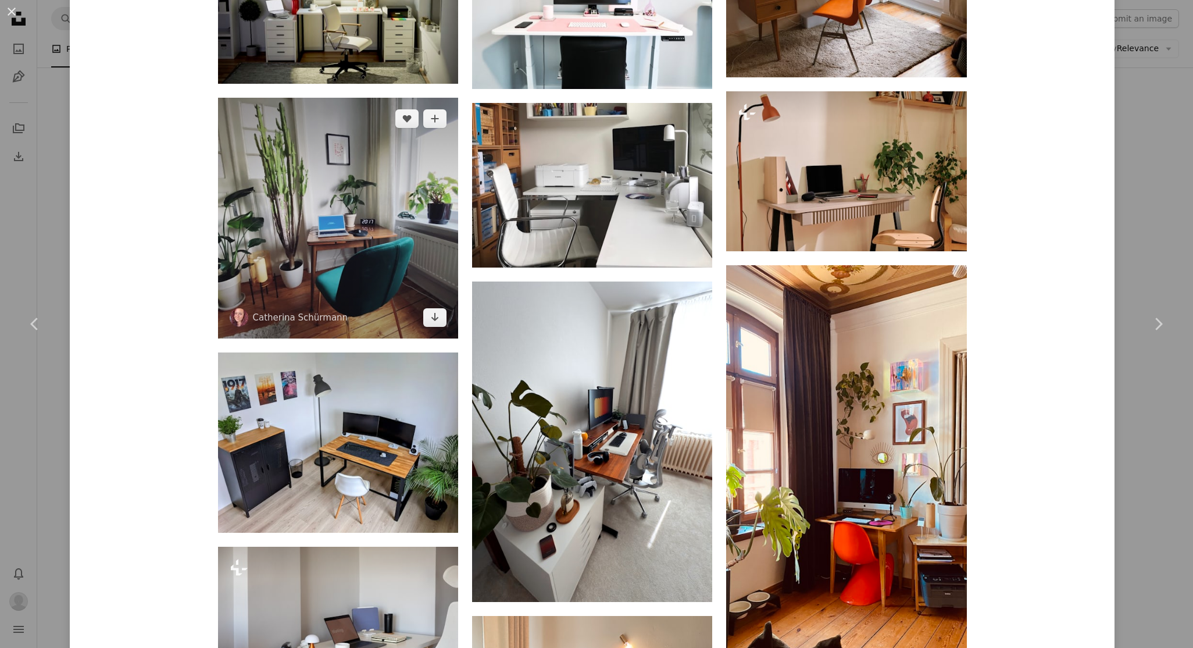
click at [396, 185] on img at bounding box center [338, 218] width 240 height 240
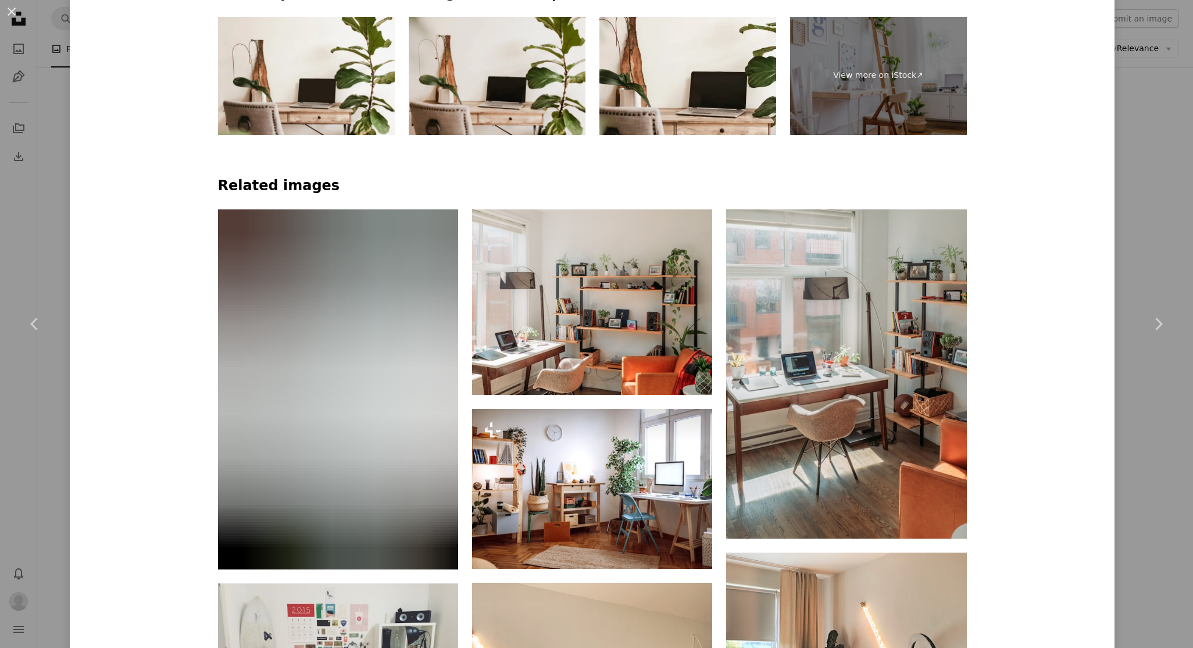
scroll to position [825, 0]
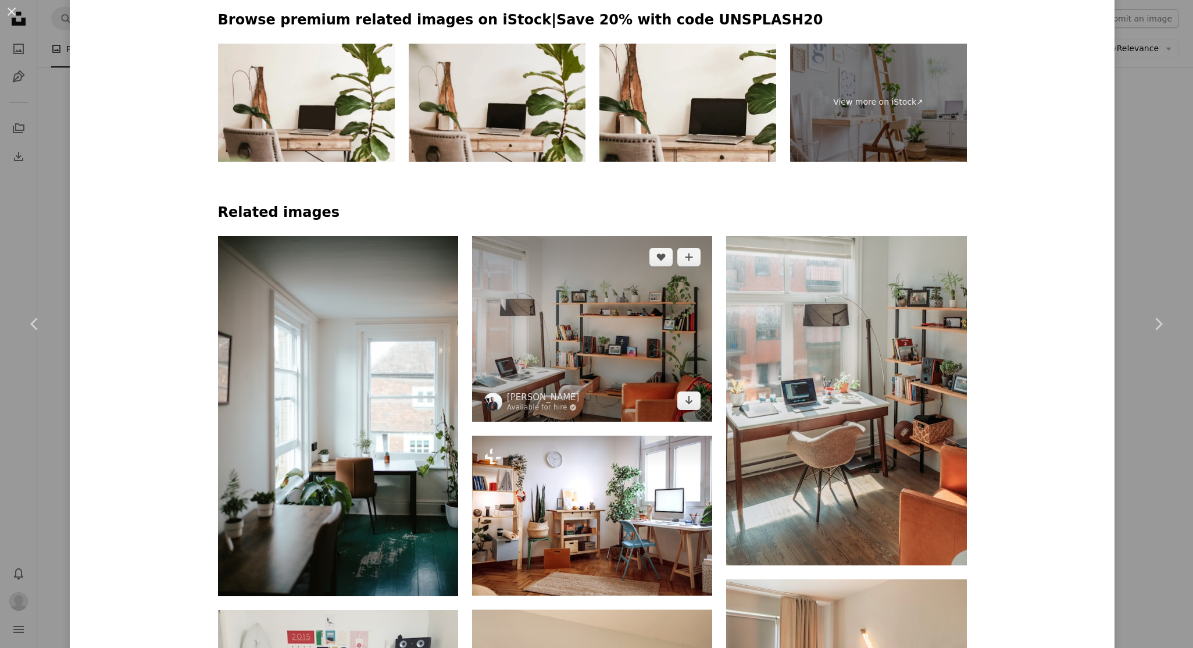
click at [575, 300] on img at bounding box center [592, 329] width 240 height 186
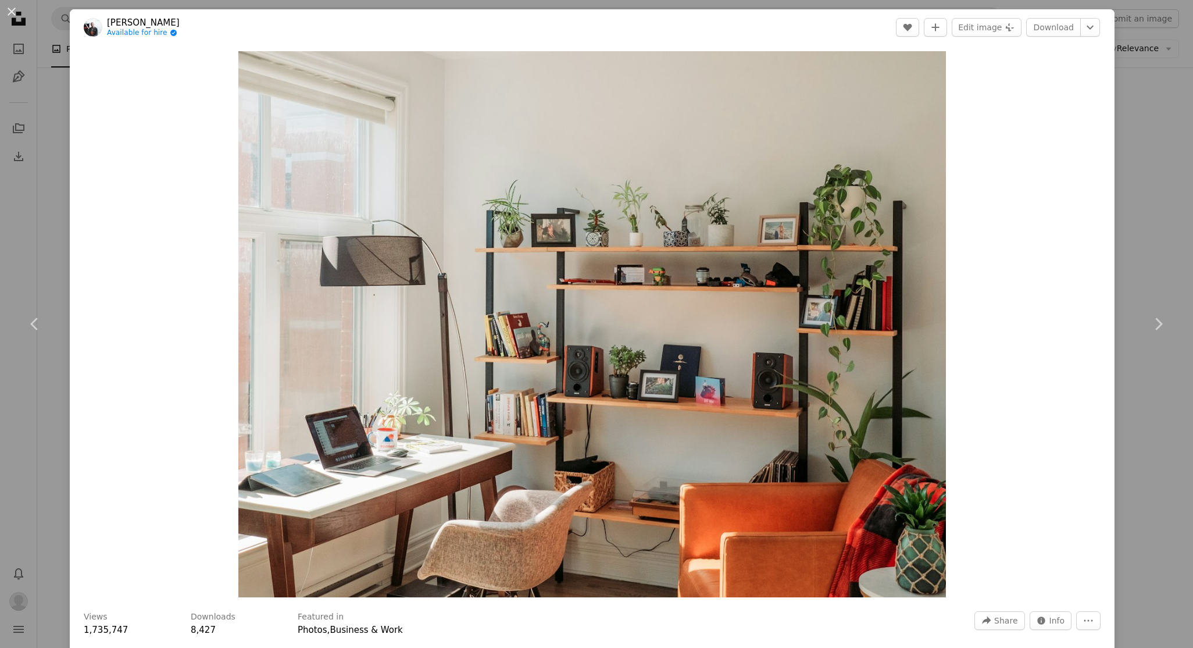
click at [1168, 79] on div "An X shape Chevron left Chevron right [PERSON_NAME] Available for hire A checkm…" at bounding box center [596, 324] width 1193 height 648
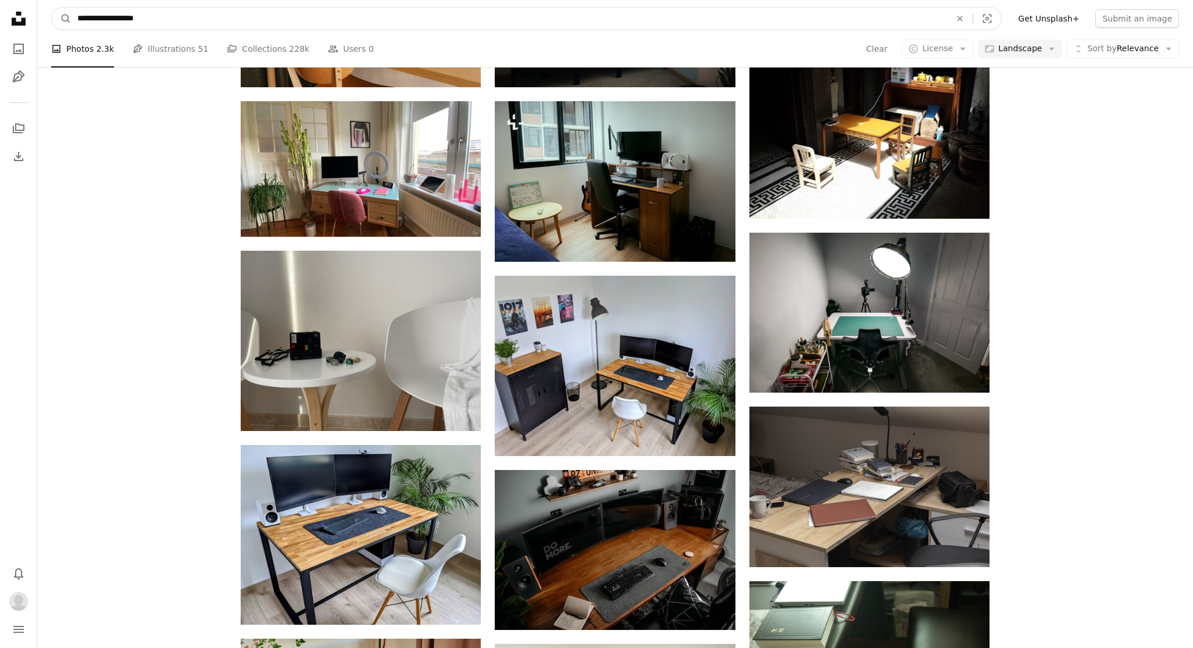
click at [193, 24] on input "**********" at bounding box center [510, 19] width 876 height 22
click at [193, 23] on input "**********" at bounding box center [510, 19] width 876 height 22
click at [76, 19] on input "**********" at bounding box center [510, 19] width 876 height 22
type input "**********"
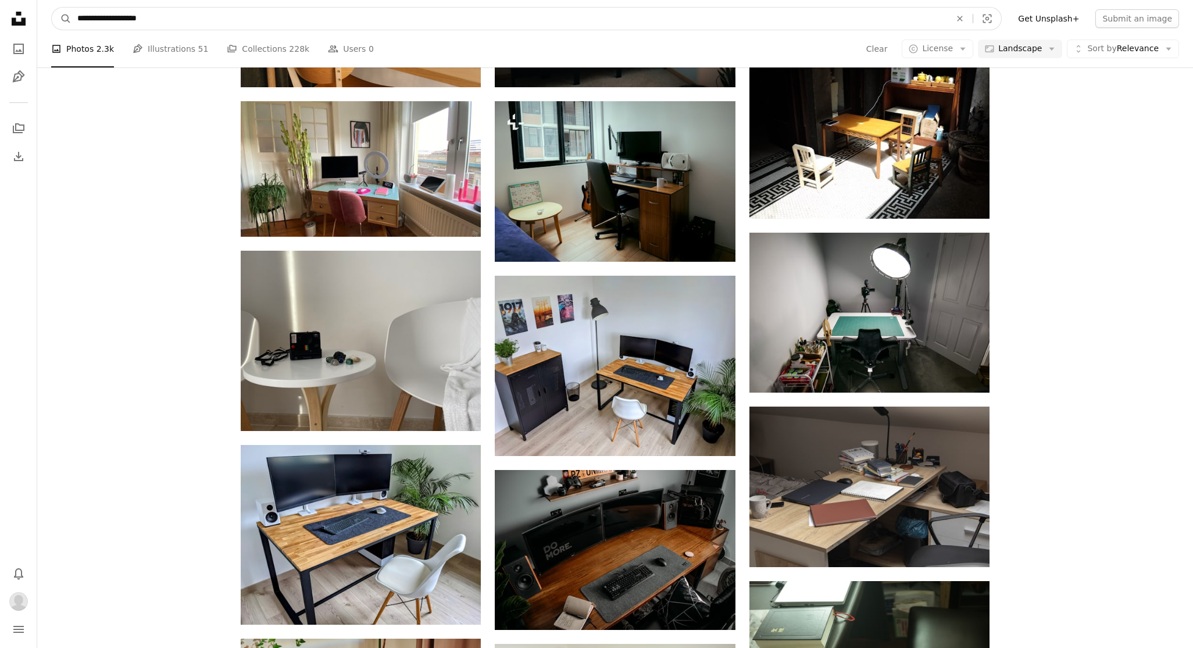
click button "A magnifying glass" at bounding box center [62, 19] width 20 height 22
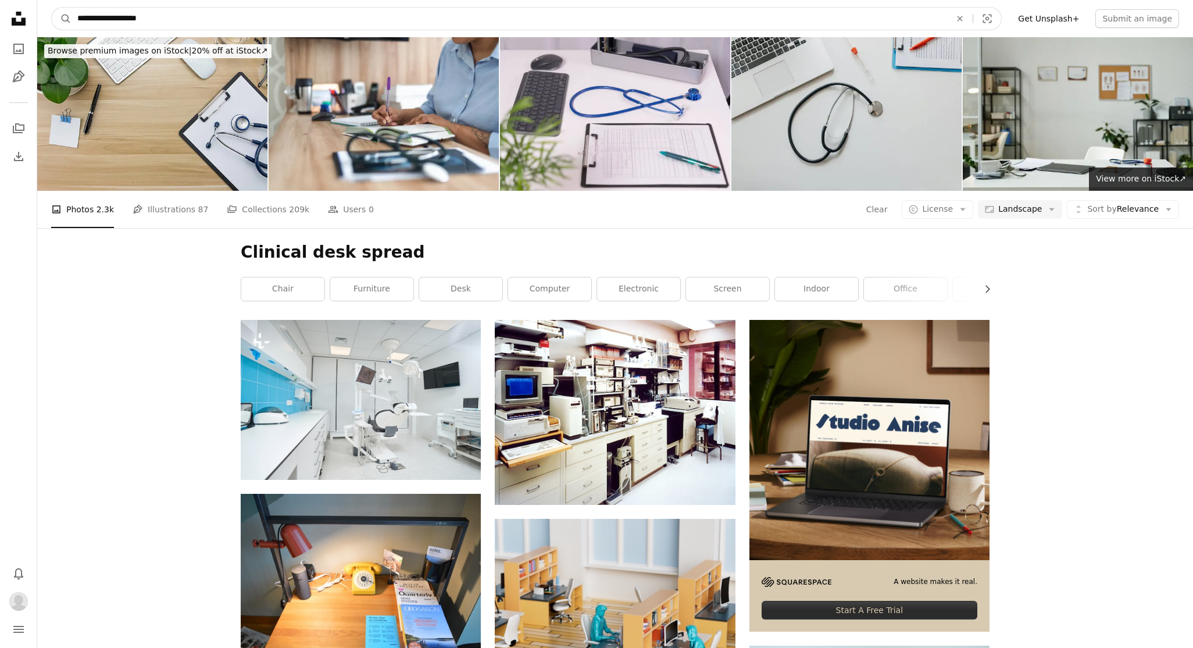
click at [154, 25] on input "**********" at bounding box center [510, 19] width 876 height 22
type input "**********"
click button "A magnifying glass" at bounding box center [62, 19] width 20 height 22
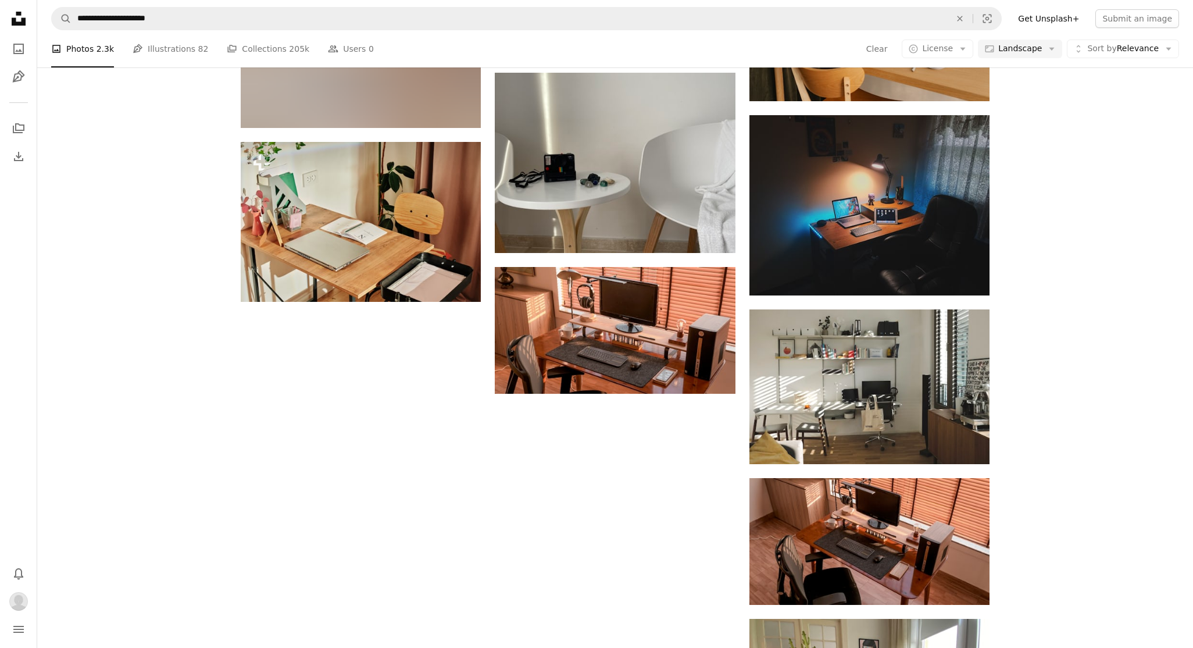
scroll to position [1086, 0]
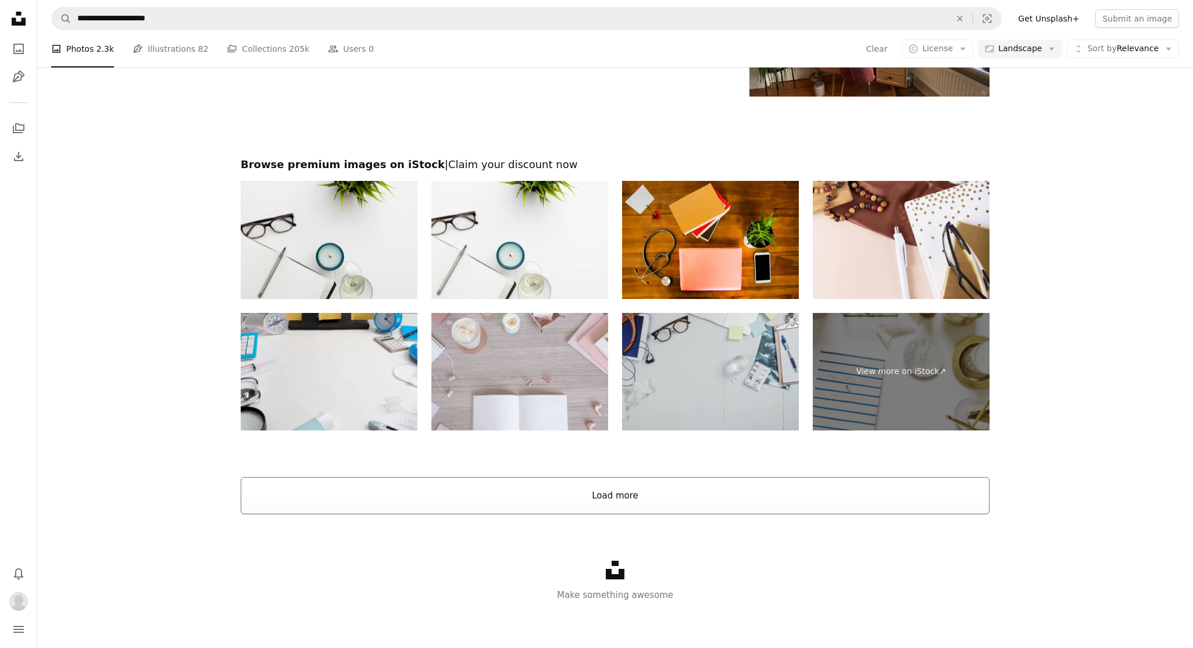
click at [601, 486] on button "Load more" at bounding box center [615, 495] width 749 height 37
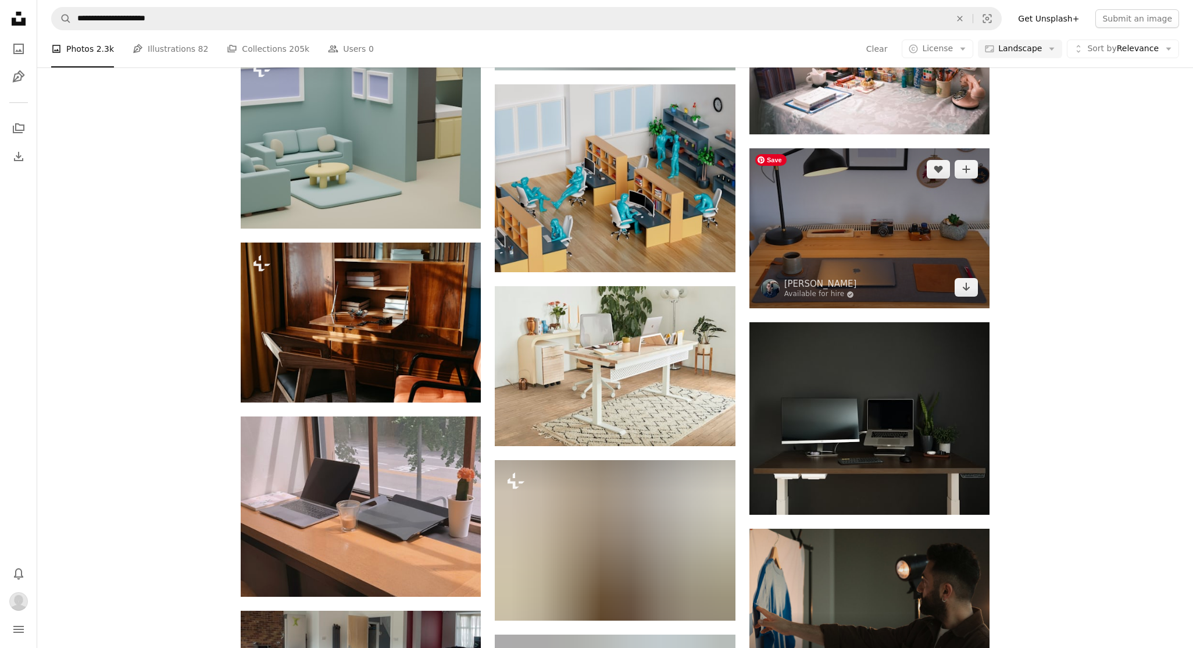
scroll to position [3363, 0]
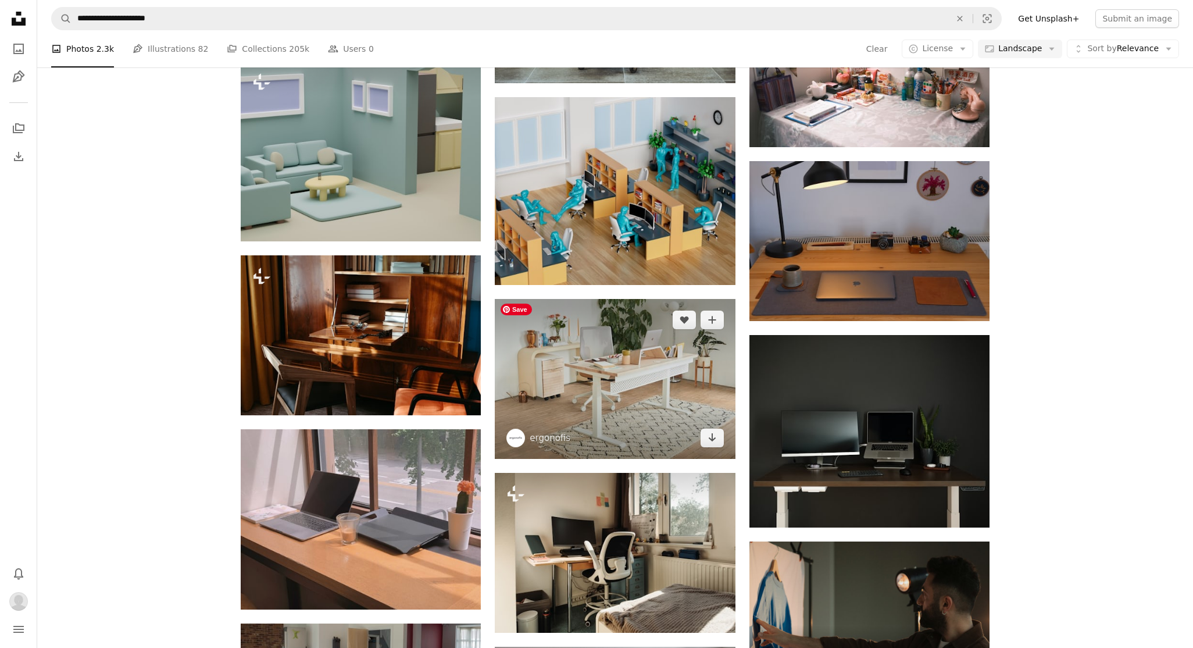
click at [619, 347] on img at bounding box center [615, 379] width 240 height 160
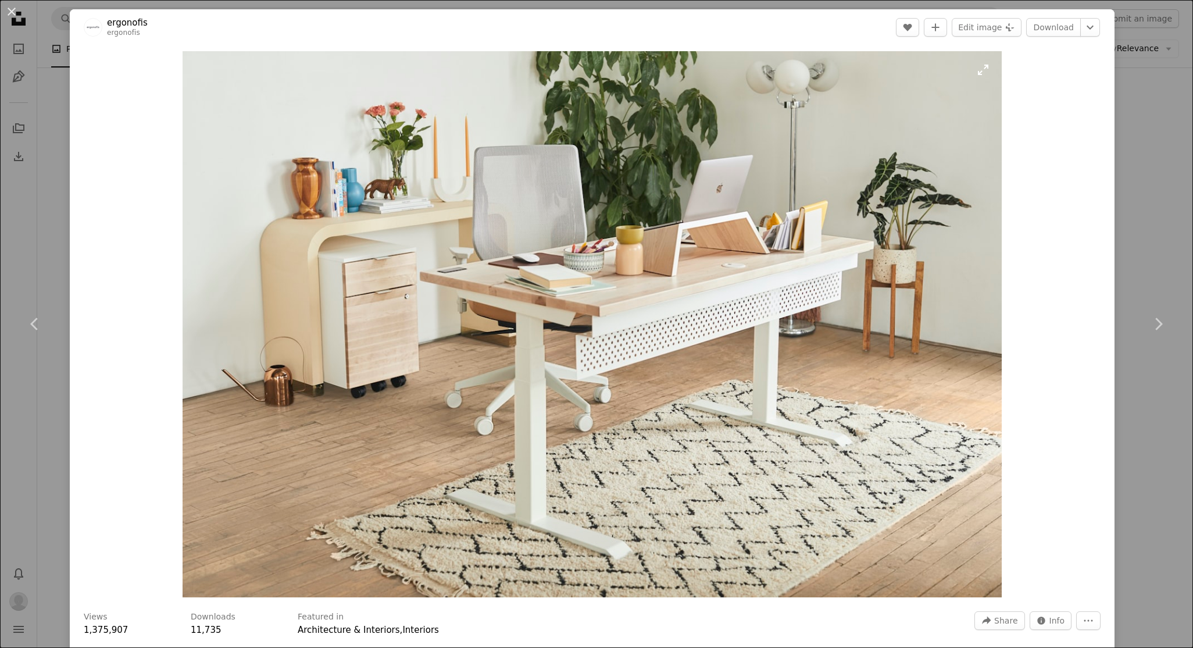
scroll to position [7, 0]
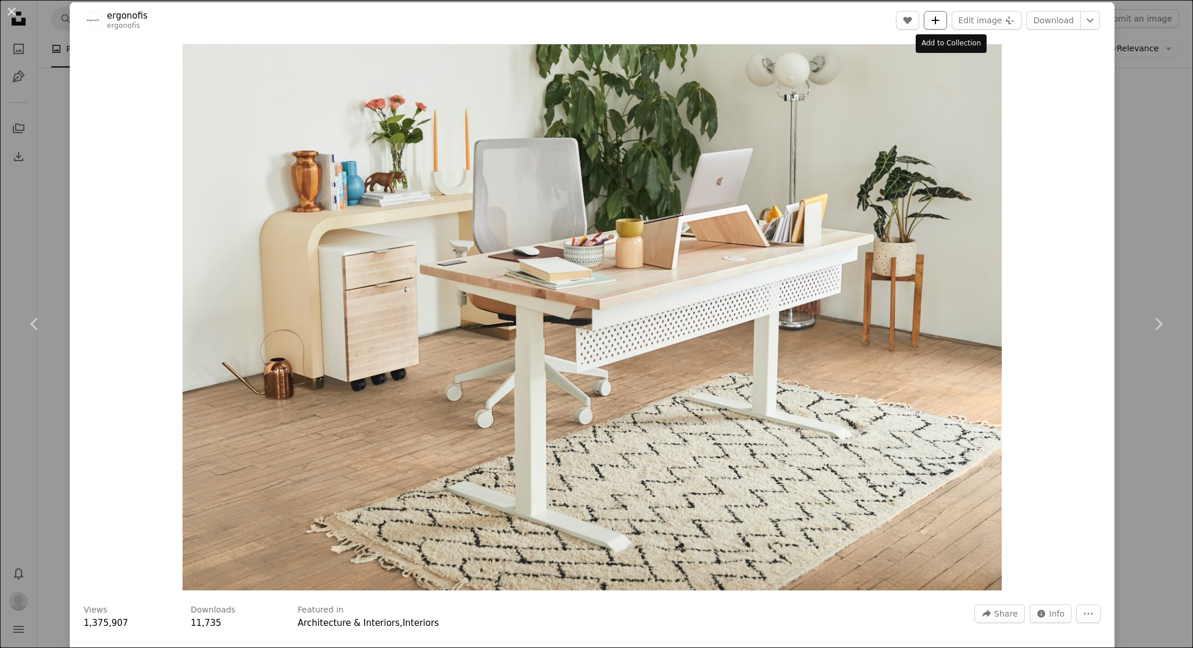
click at [940, 21] on icon "A plus sign" at bounding box center [935, 20] width 9 height 9
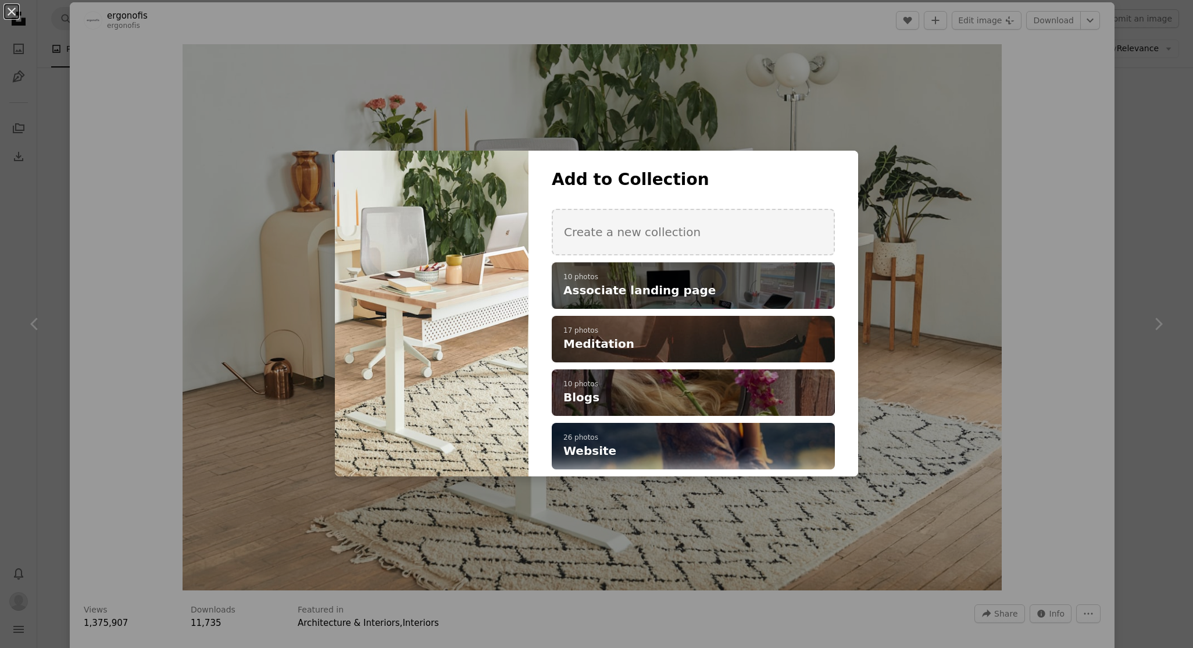
click at [727, 275] on p "10 photos" at bounding box center [694, 277] width 260 height 9
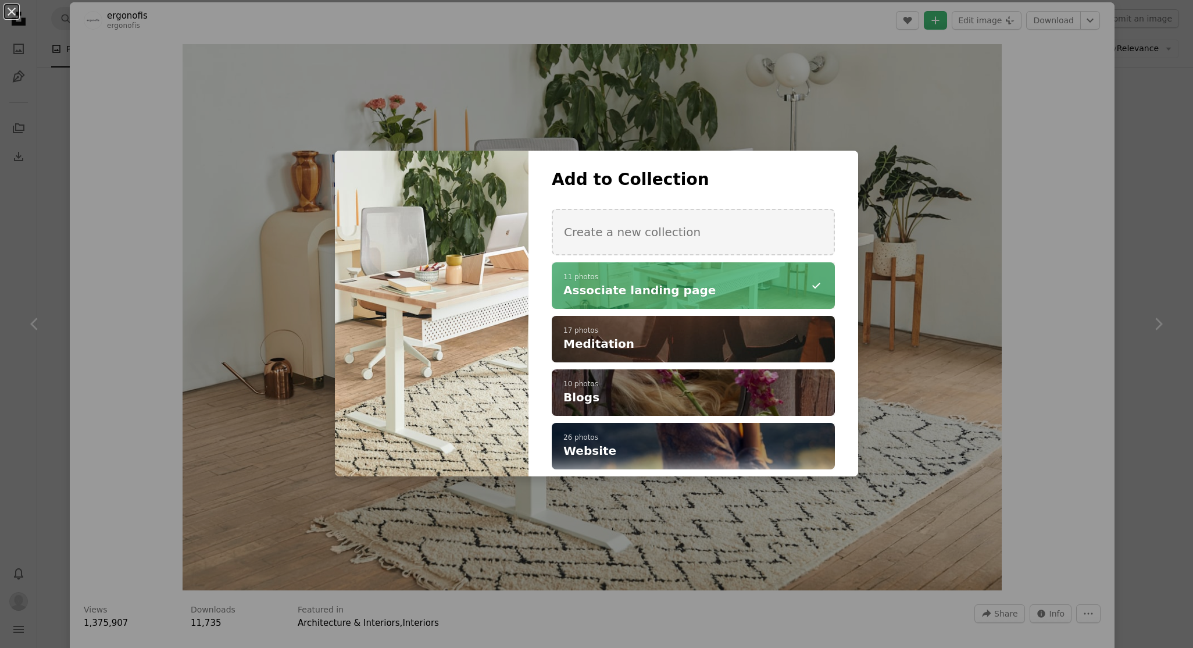
click at [1071, 199] on div "An X shape Add to Collection Create a new collection A checkmark A minus sign 1…" at bounding box center [596, 324] width 1193 height 648
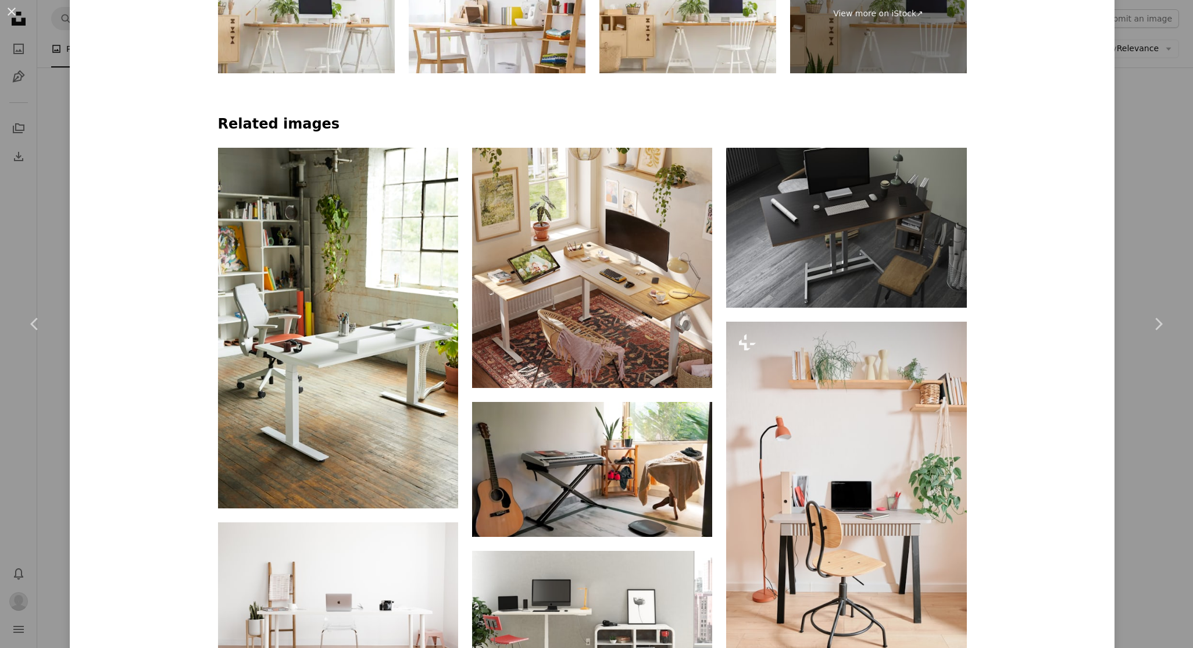
scroll to position [871, 0]
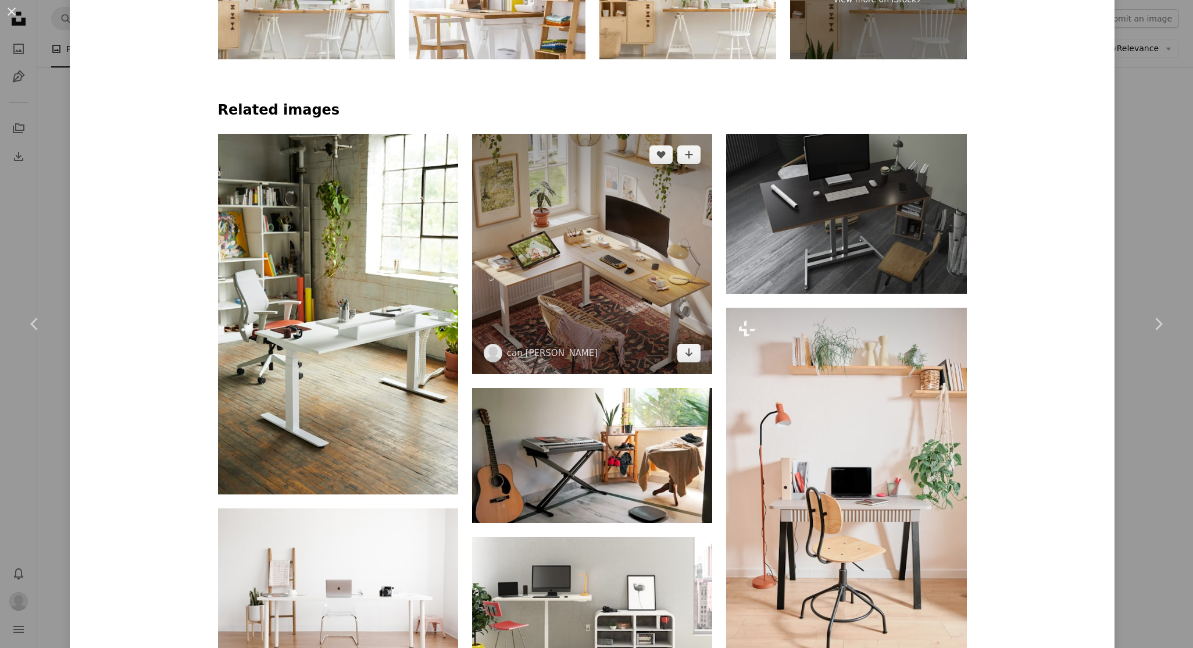
click at [601, 226] on img at bounding box center [592, 254] width 240 height 240
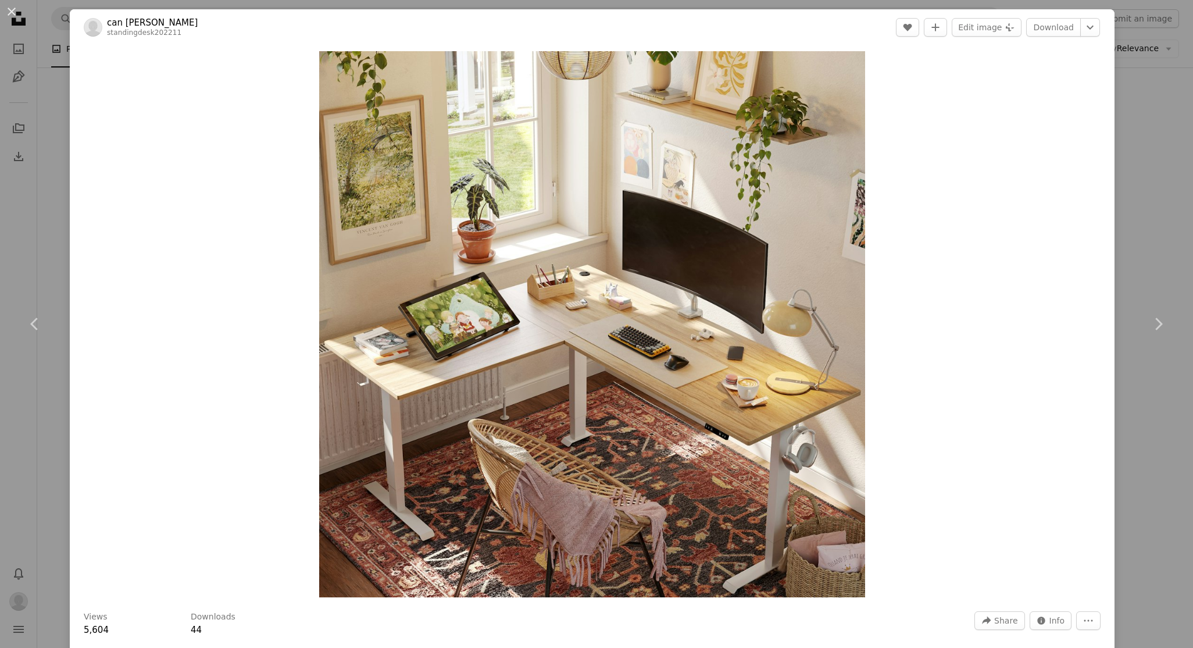
click at [1145, 129] on div "An X shape Chevron left Chevron right can [PERSON_NAME] standingdesk202211 A he…" at bounding box center [596, 324] width 1193 height 648
